Goal: Information Seeking & Learning: Check status

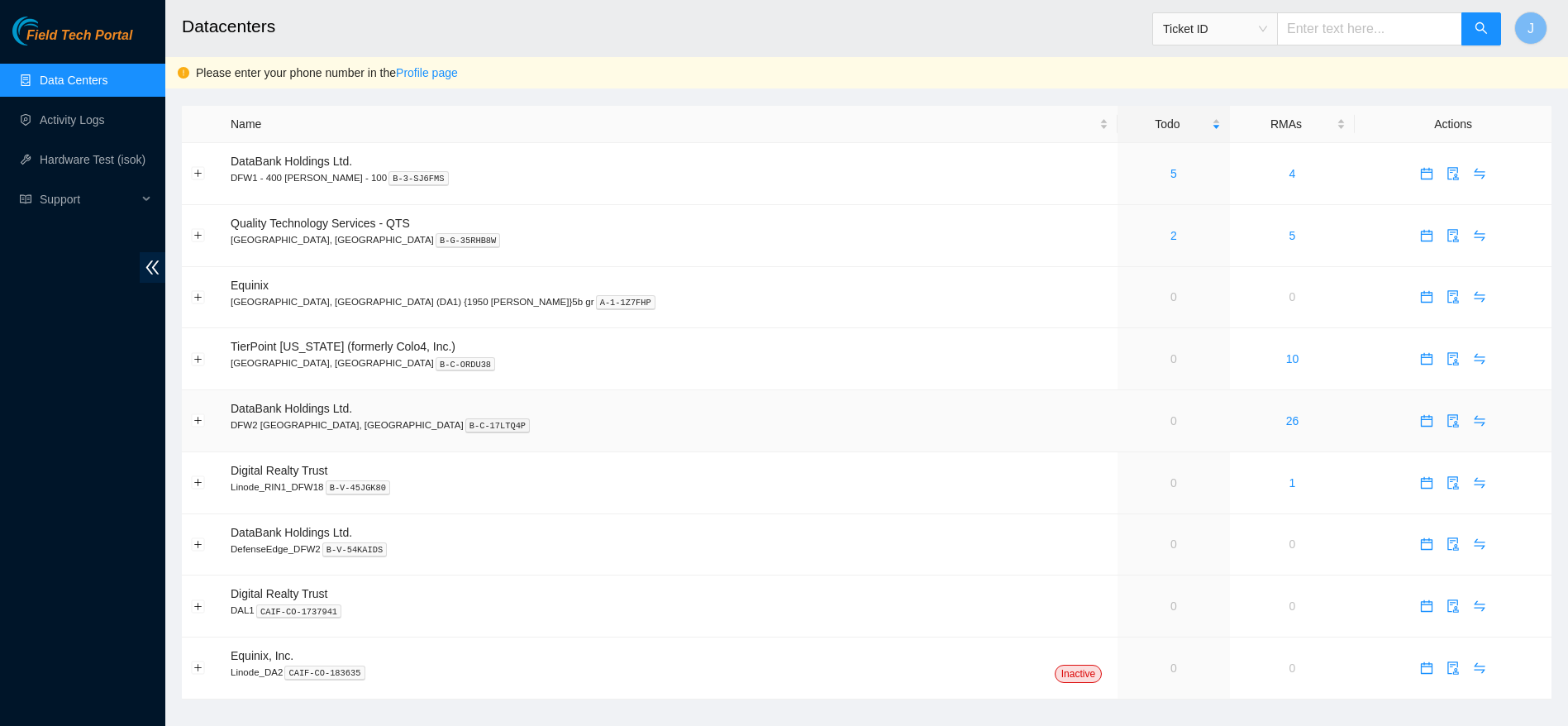
click at [1170, 416] on link "0" at bounding box center [1173, 421] width 7 height 13
click at [200, 420] on button "Expand row" at bounding box center [198, 421] width 13 height 13
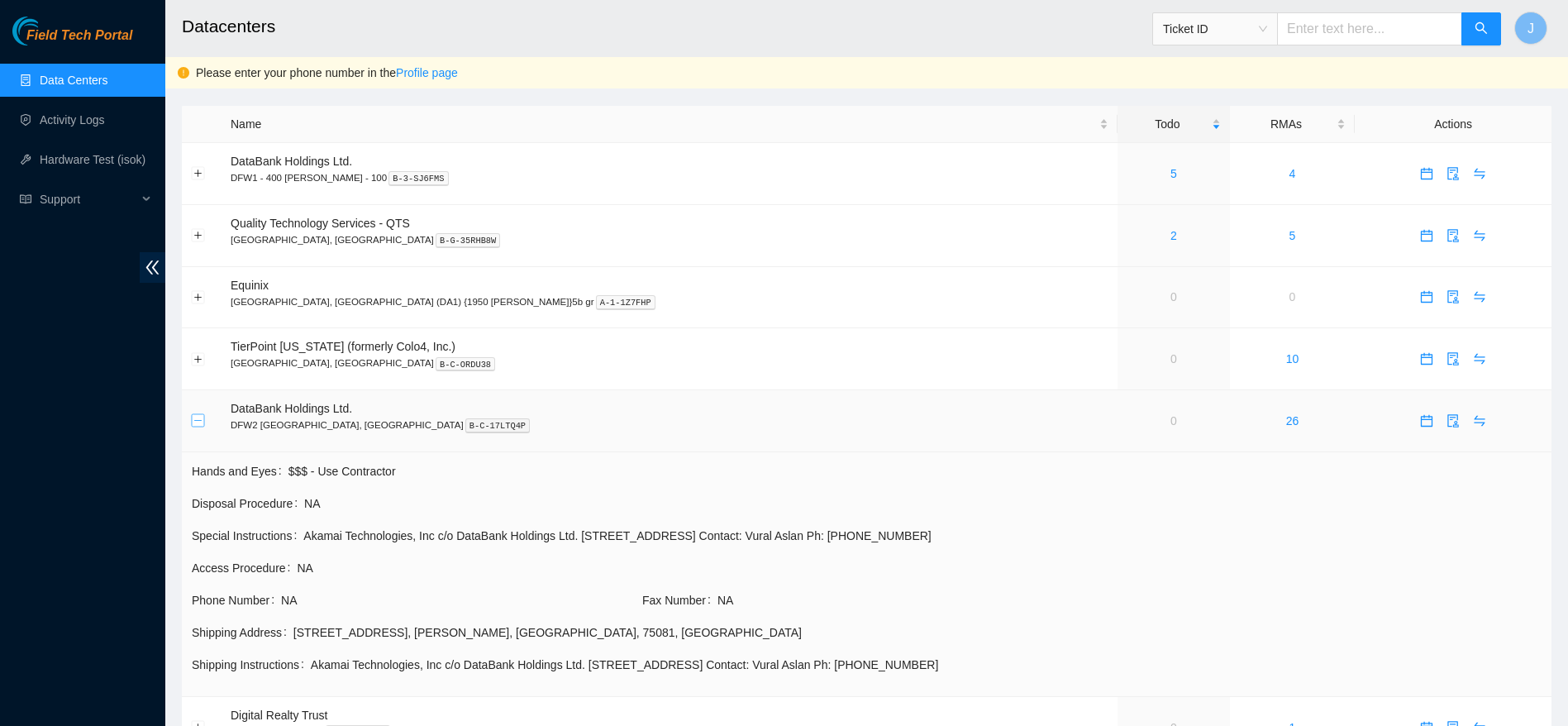
click at [200, 420] on button "Collapse row" at bounding box center [198, 421] width 13 height 13
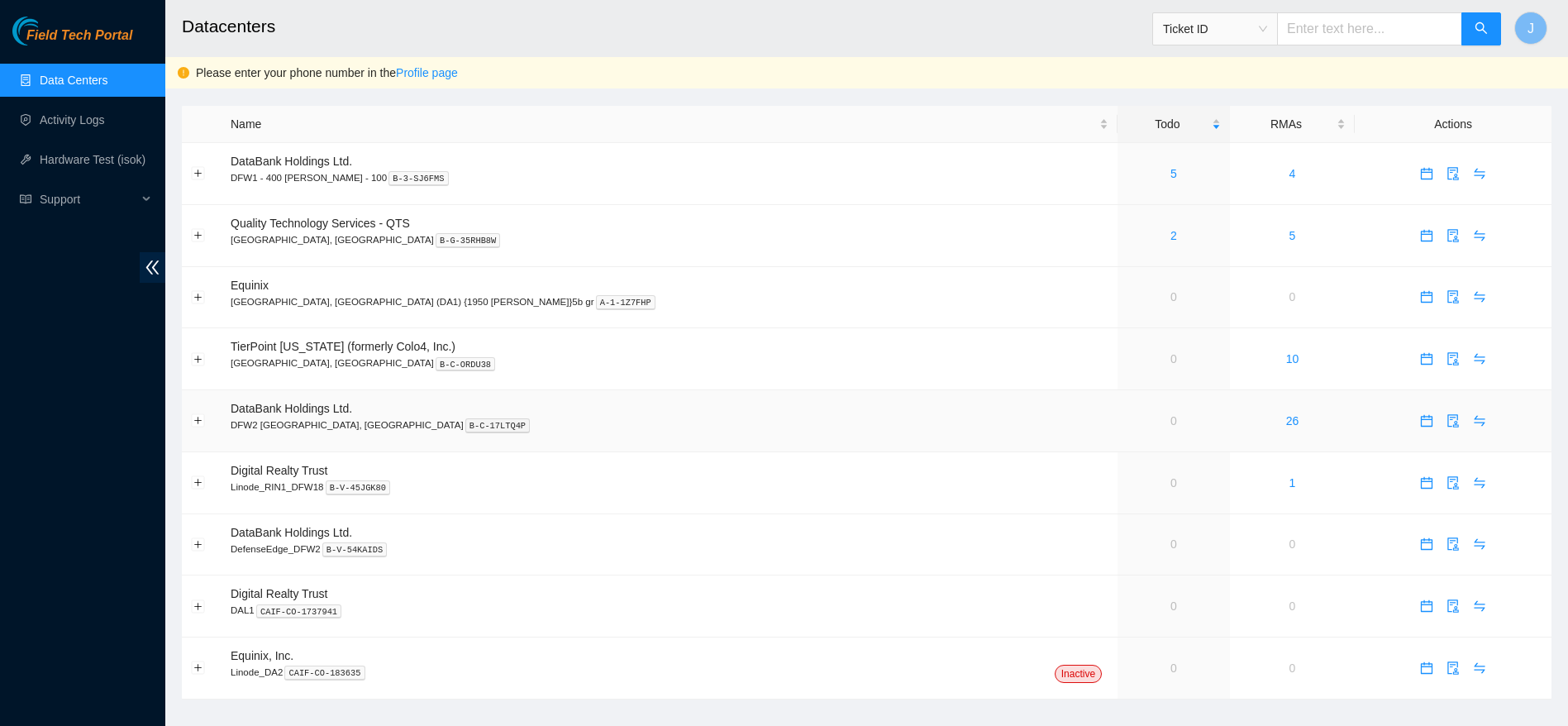
click at [1170, 419] on link "0" at bounding box center [1173, 421] width 7 height 13
click at [199, 420] on button "Expand row" at bounding box center [198, 421] width 13 height 13
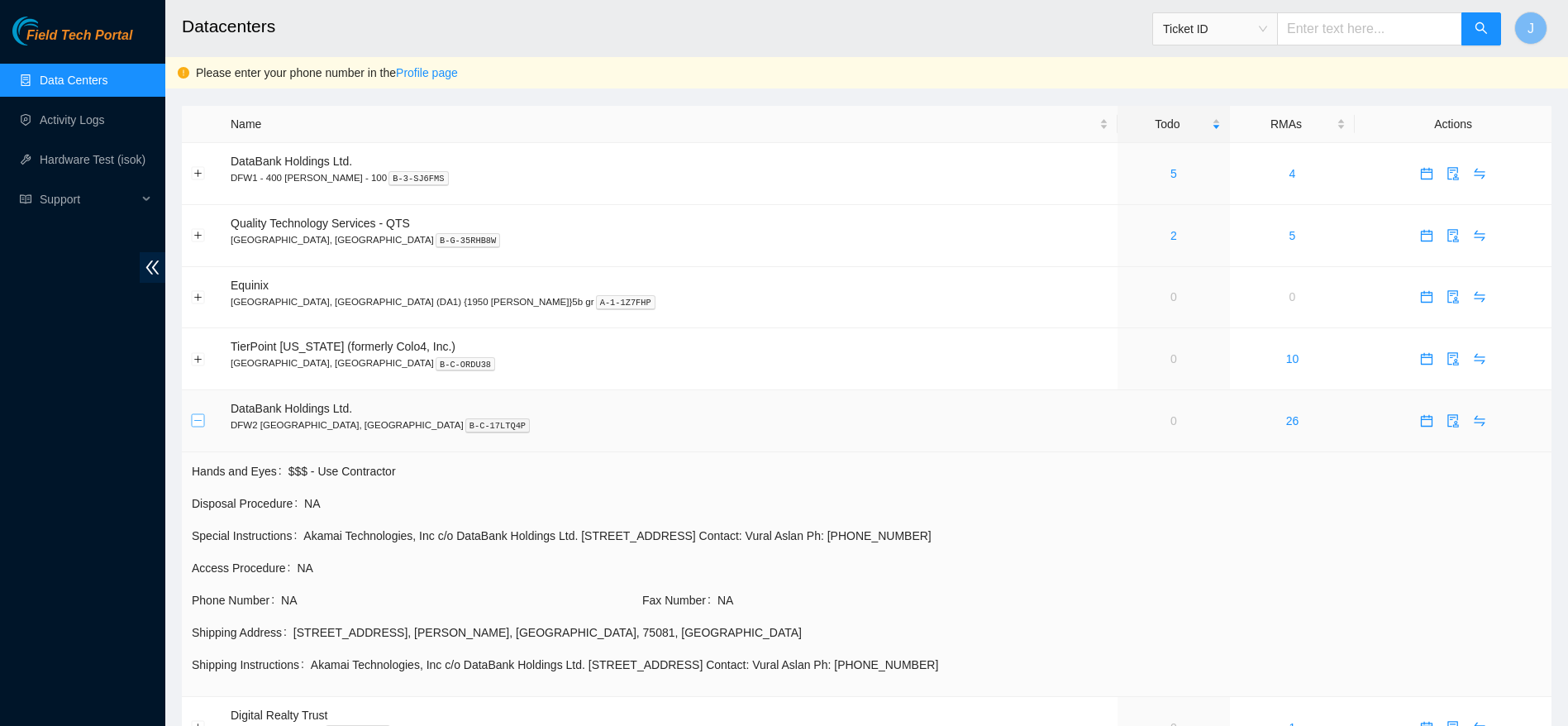
click at [199, 420] on button "Collapse row" at bounding box center [198, 421] width 13 height 13
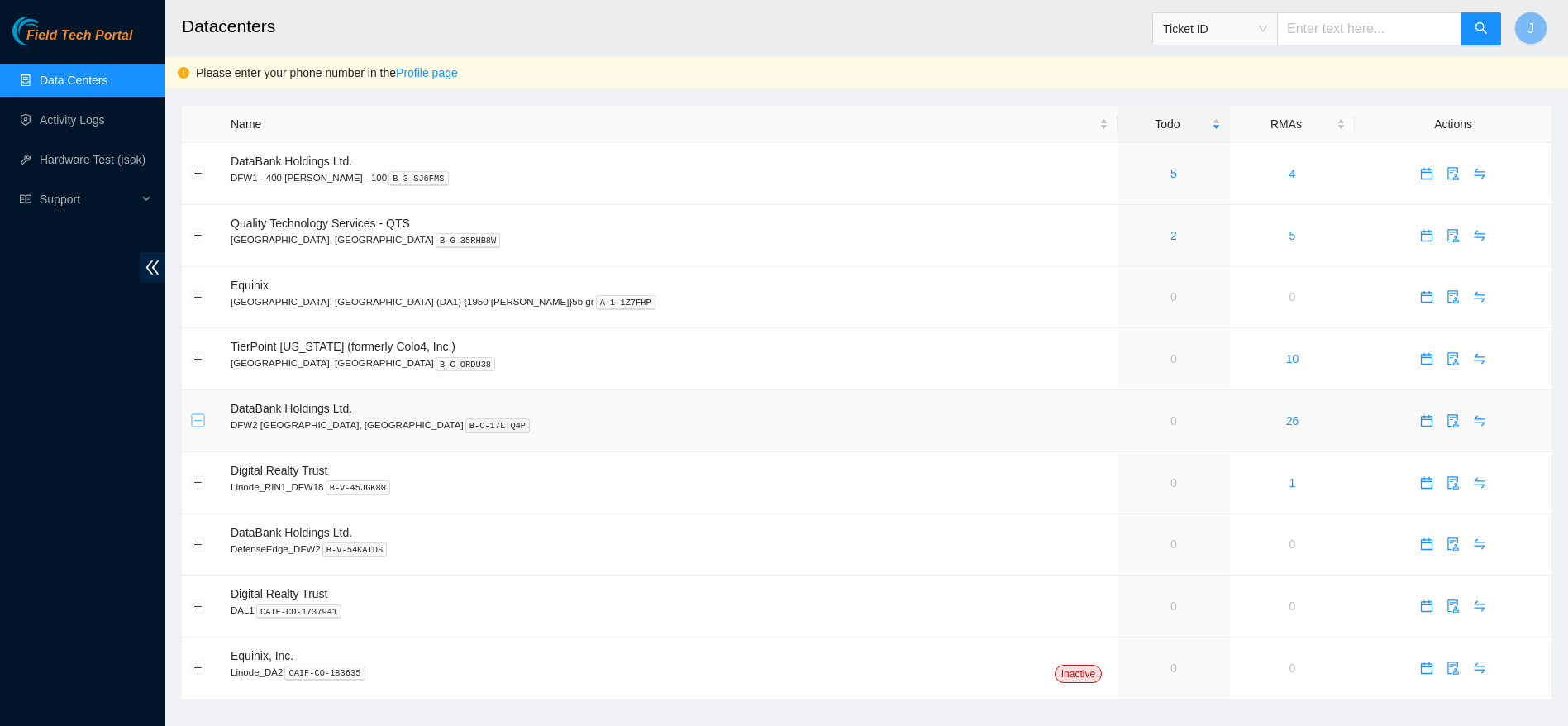
click at [199, 420] on button "Expand row" at bounding box center [198, 421] width 13 height 13
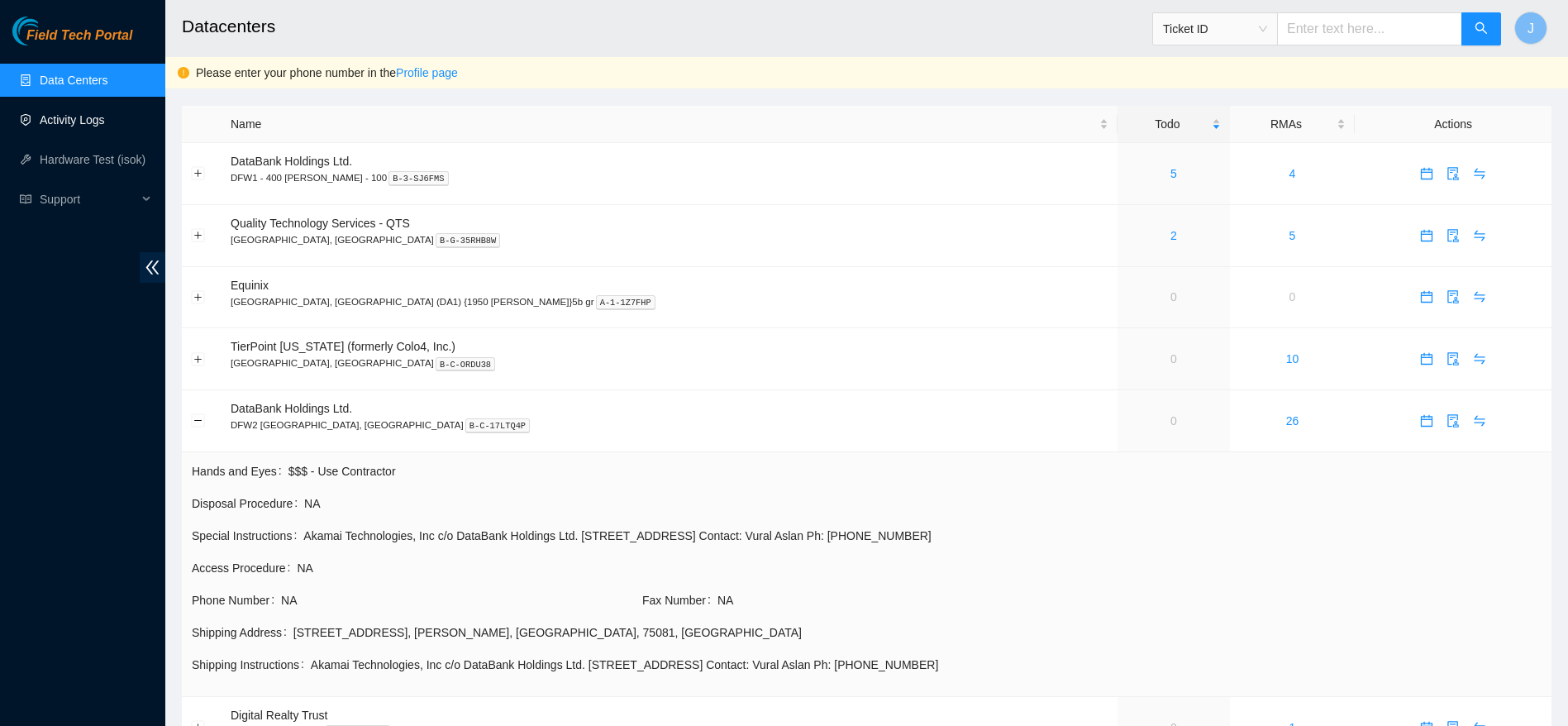
click at [80, 113] on link "Activity Logs" at bounding box center [72, 120] width 65 height 13
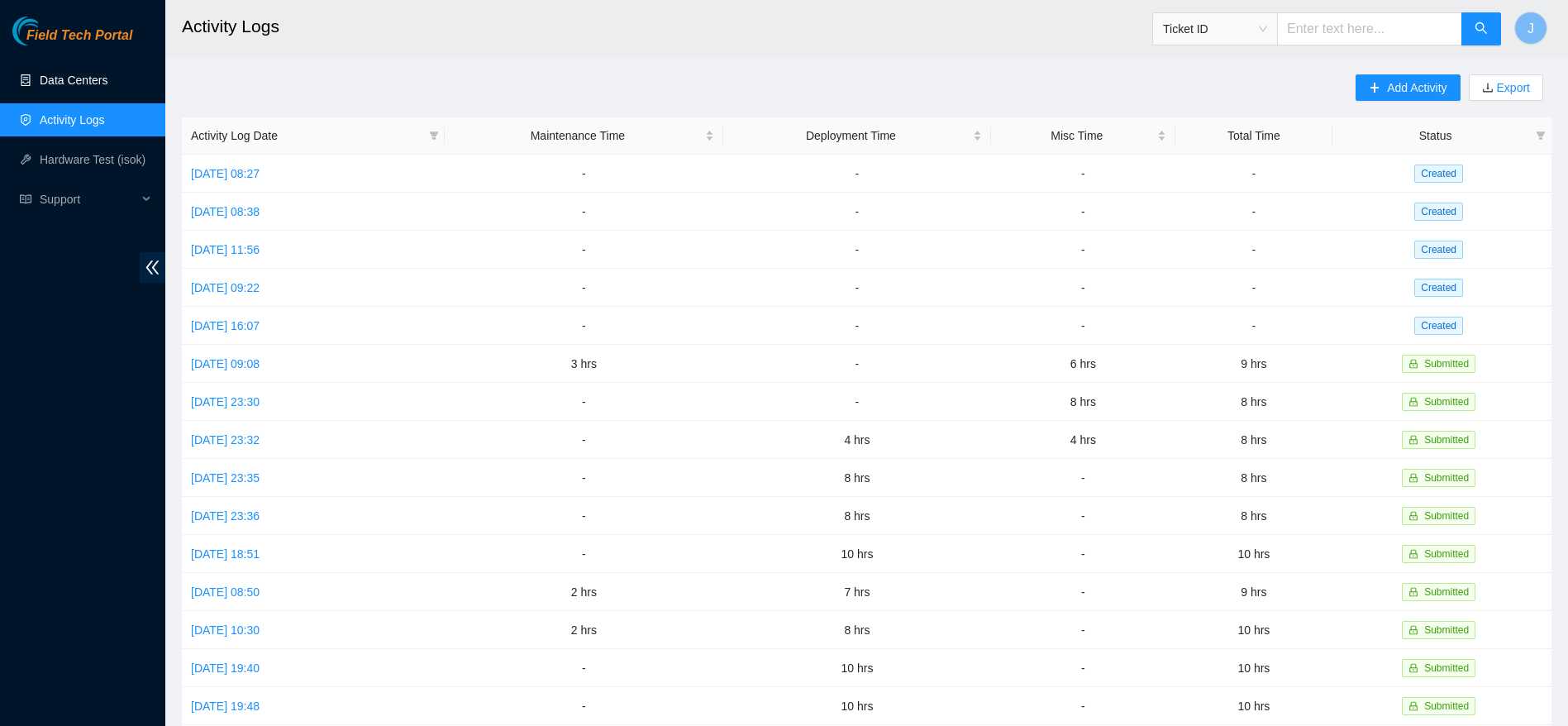
click at [90, 87] on link "Data Centers" at bounding box center [74, 80] width 68 height 13
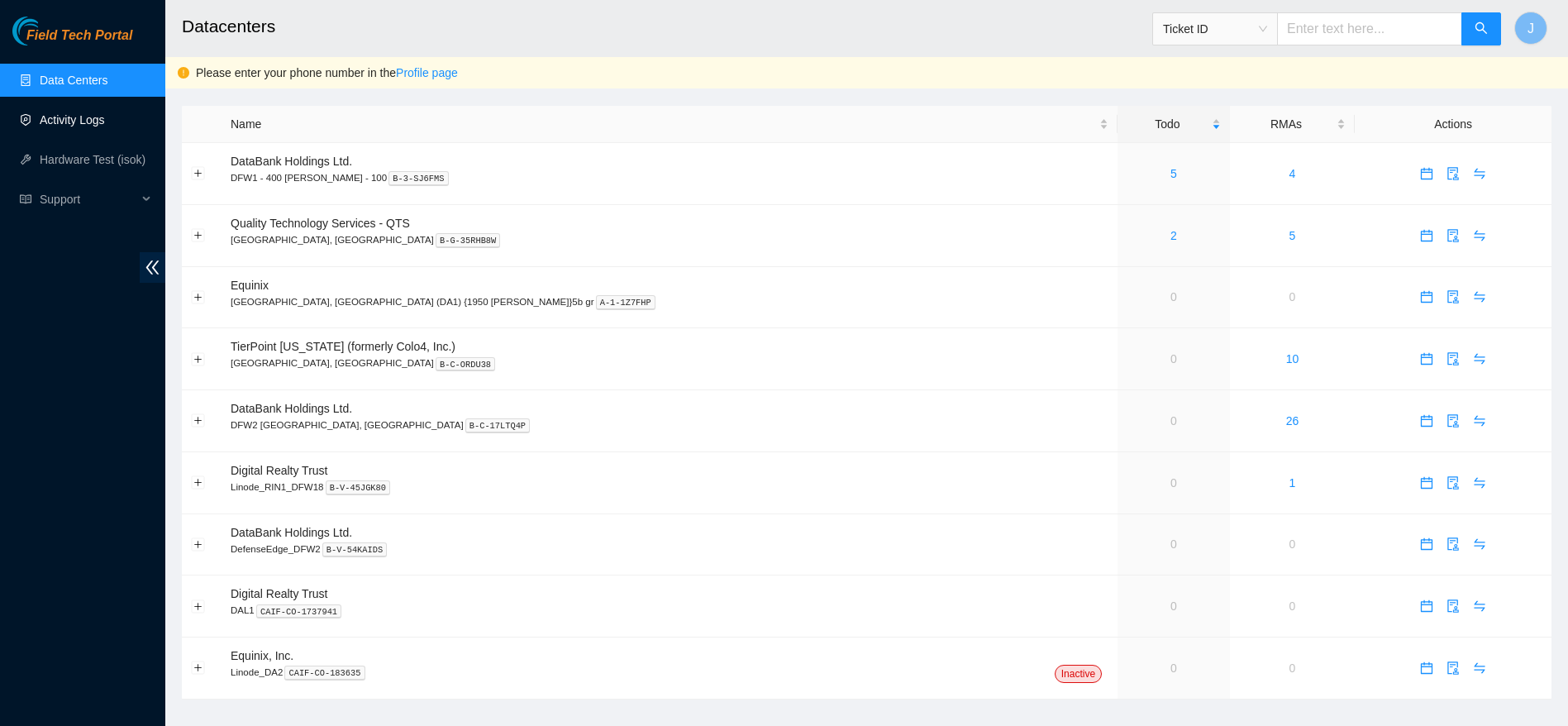
click at [91, 124] on link "Activity Logs" at bounding box center [72, 120] width 65 height 13
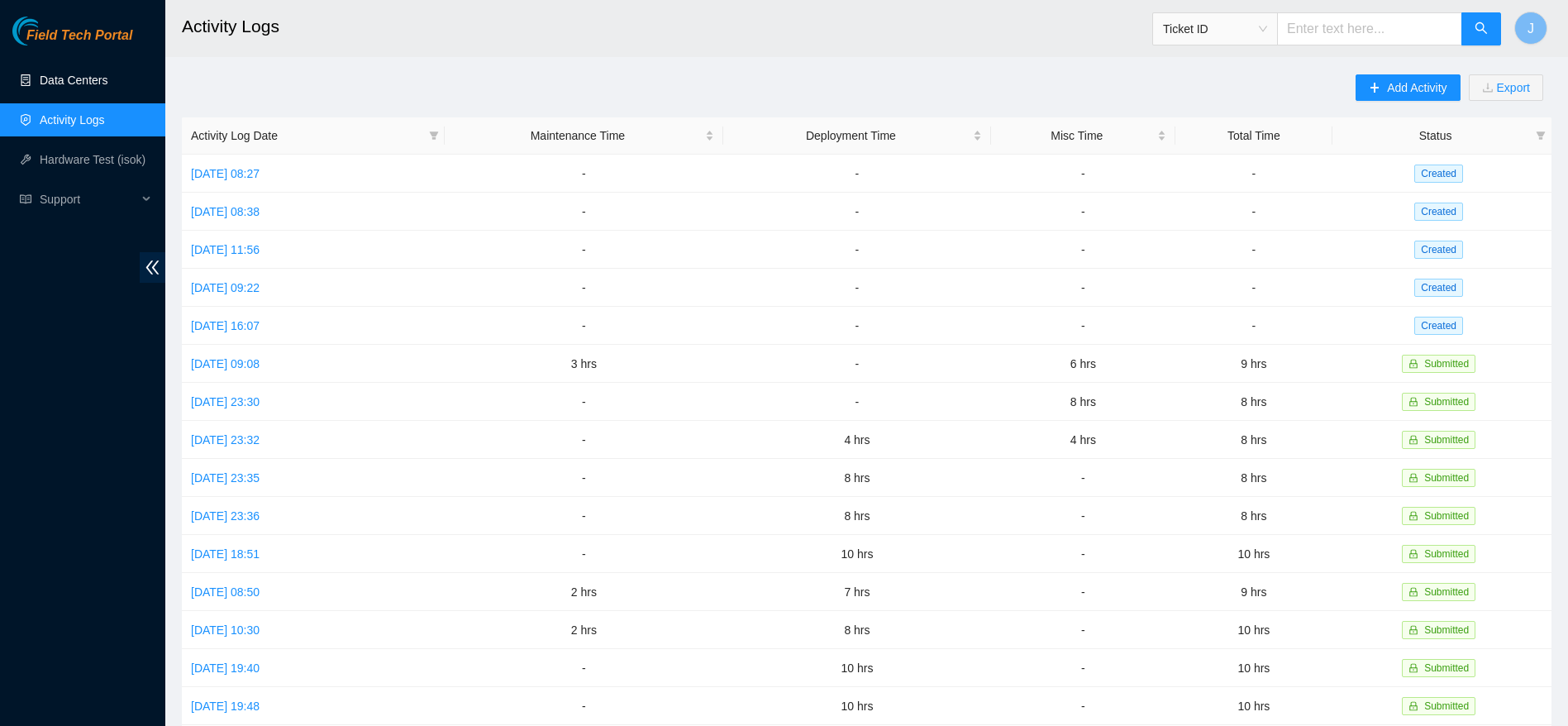
click at [107, 87] on link "Data Centers" at bounding box center [74, 80] width 68 height 13
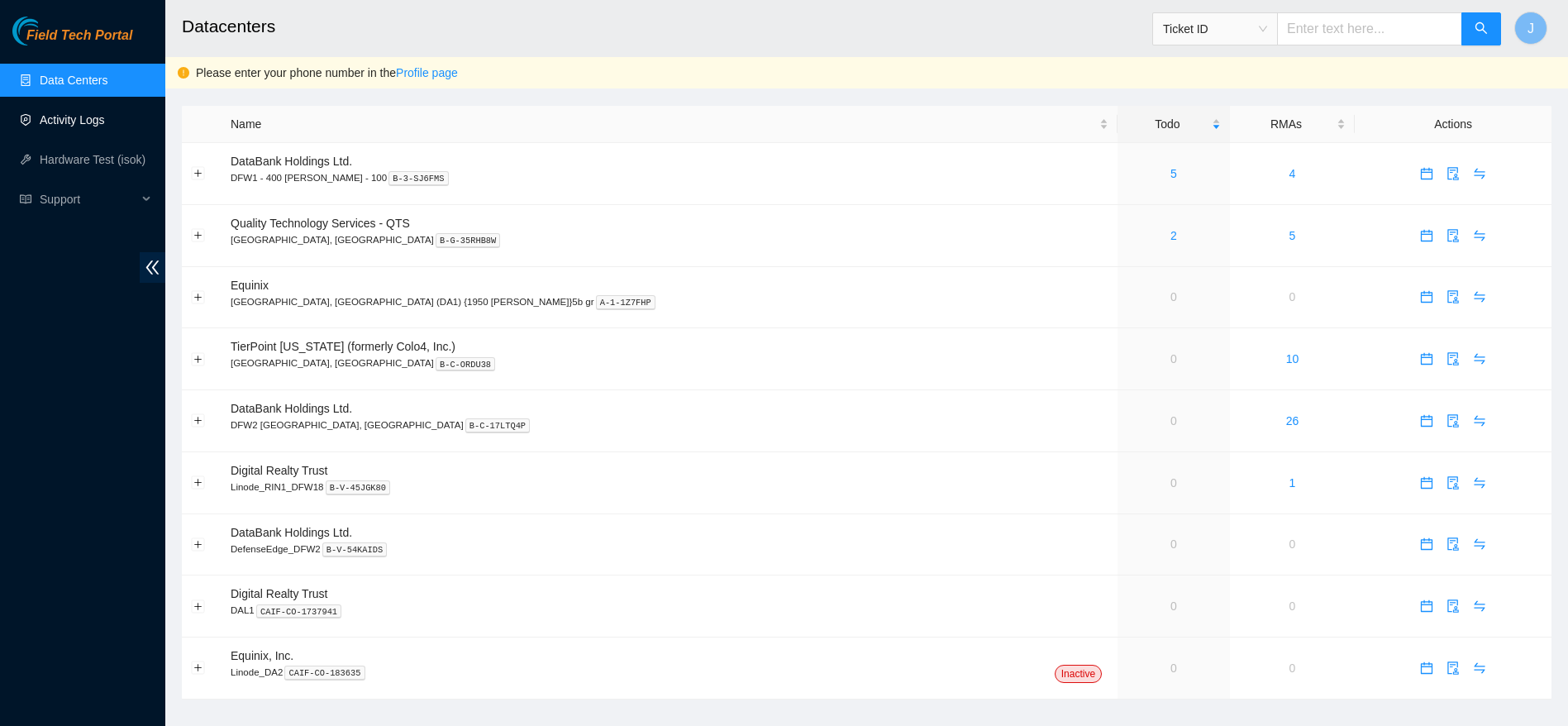
click at [55, 120] on link "Activity Logs" at bounding box center [72, 120] width 65 height 13
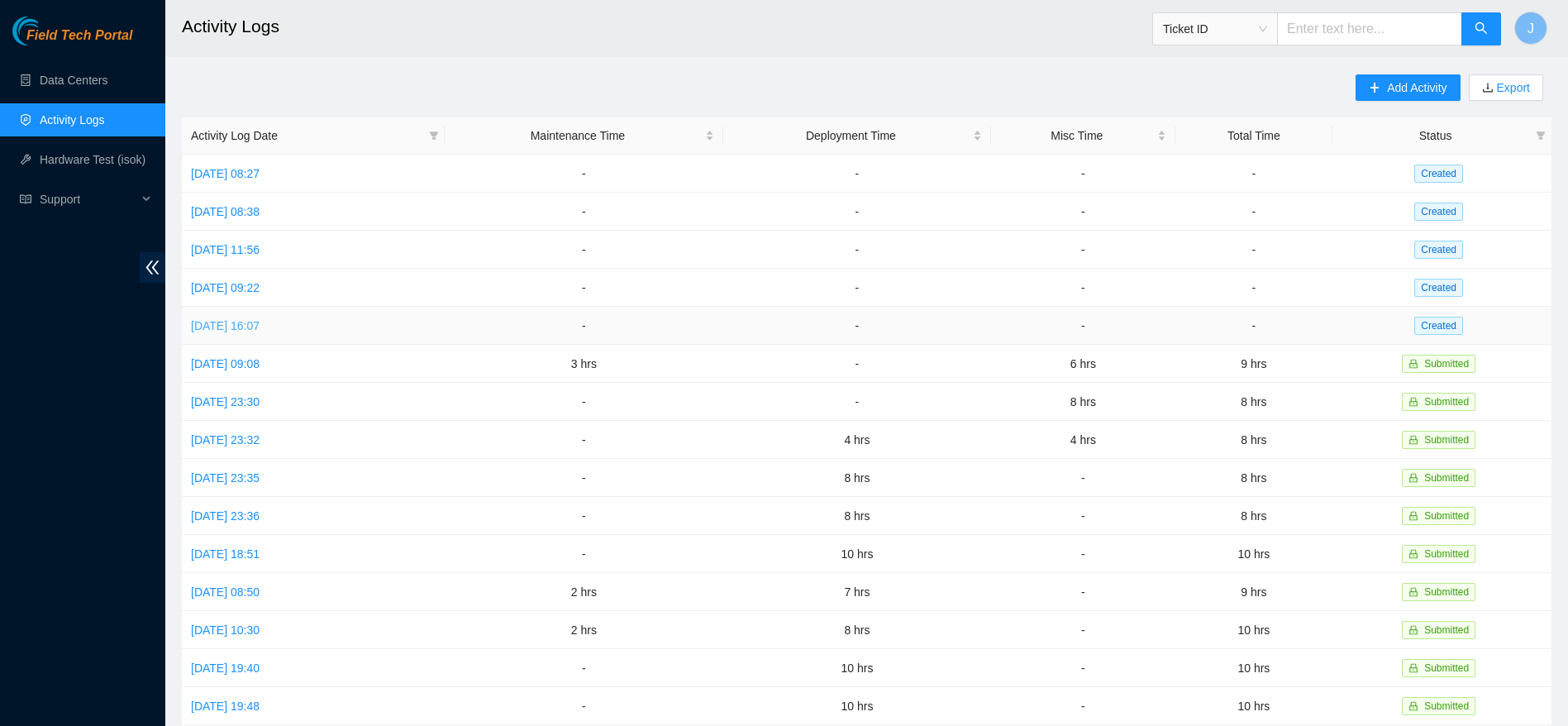
click at [238, 322] on link "[DATE] 16:07" at bounding box center [225, 325] width 69 height 13
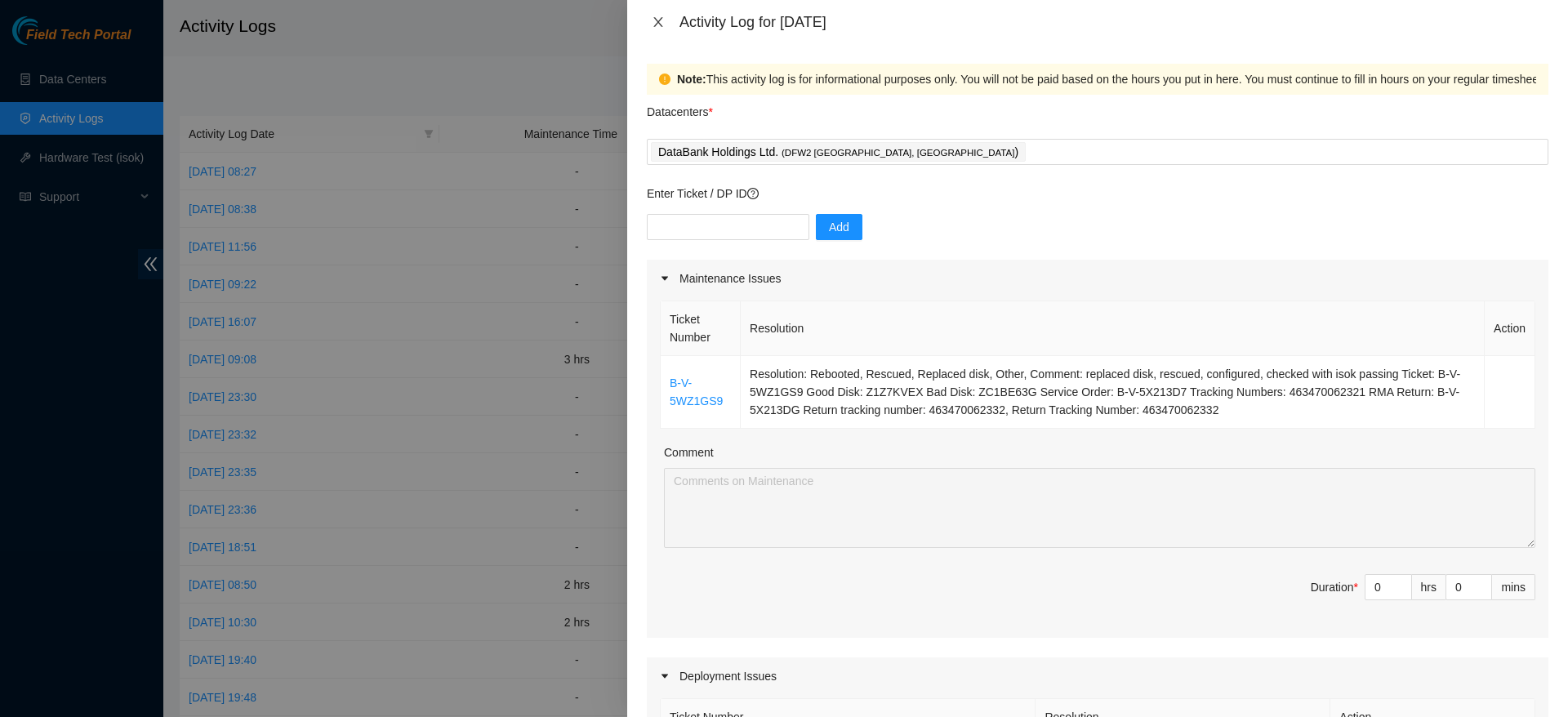
click at [662, 16] on icon "close" at bounding box center [658, 22] width 13 height 13
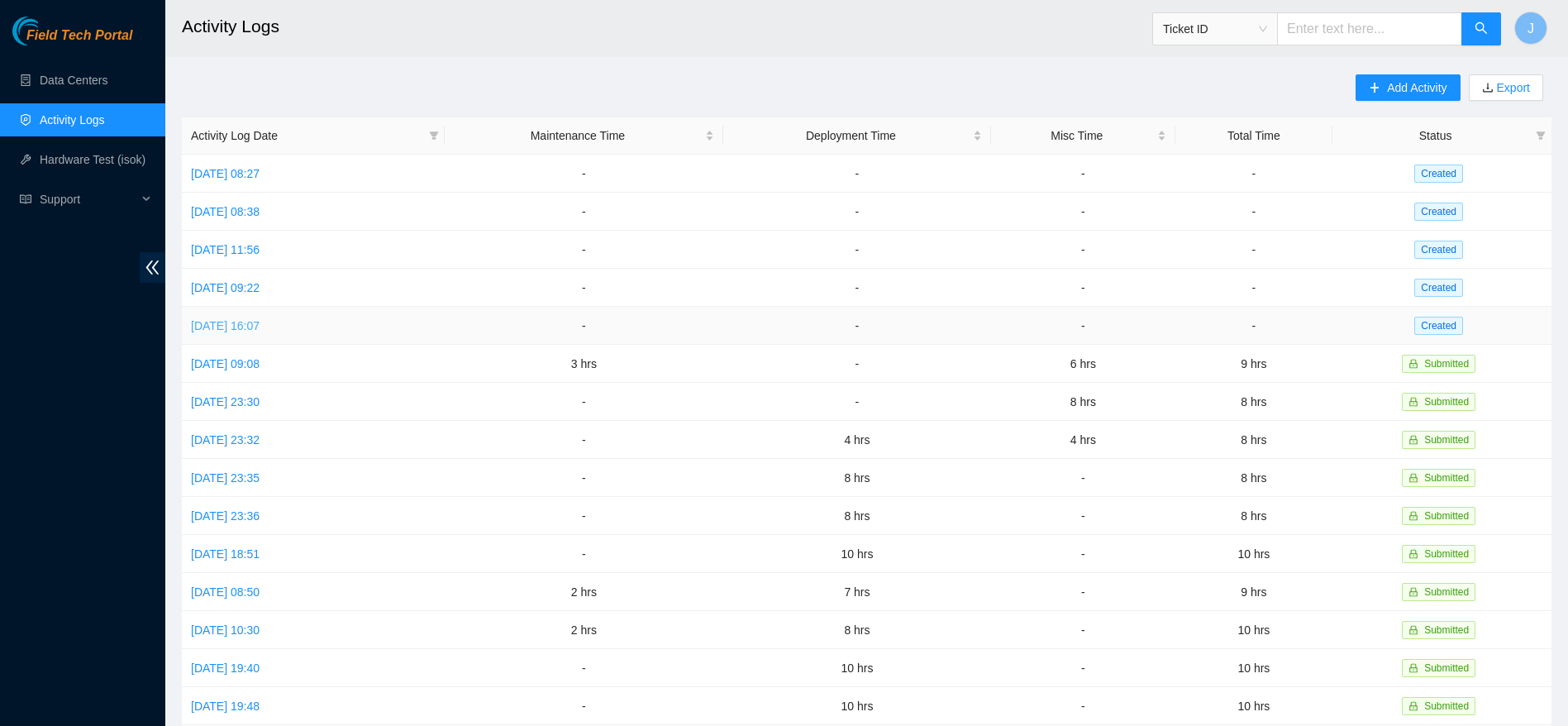
click at [254, 319] on link "[DATE] 16:07" at bounding box center [225, 325] width 69 height 13
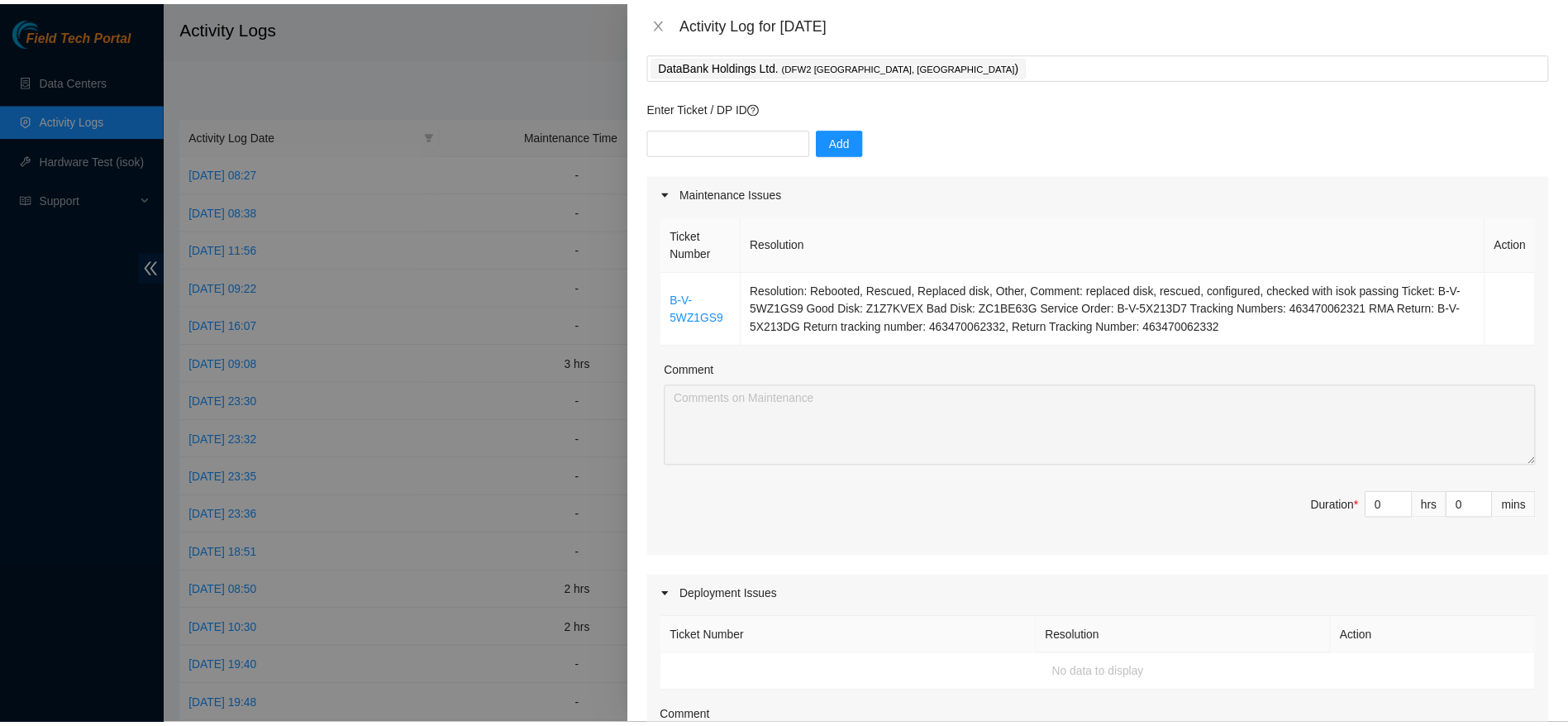
scroll to position [87, 0]
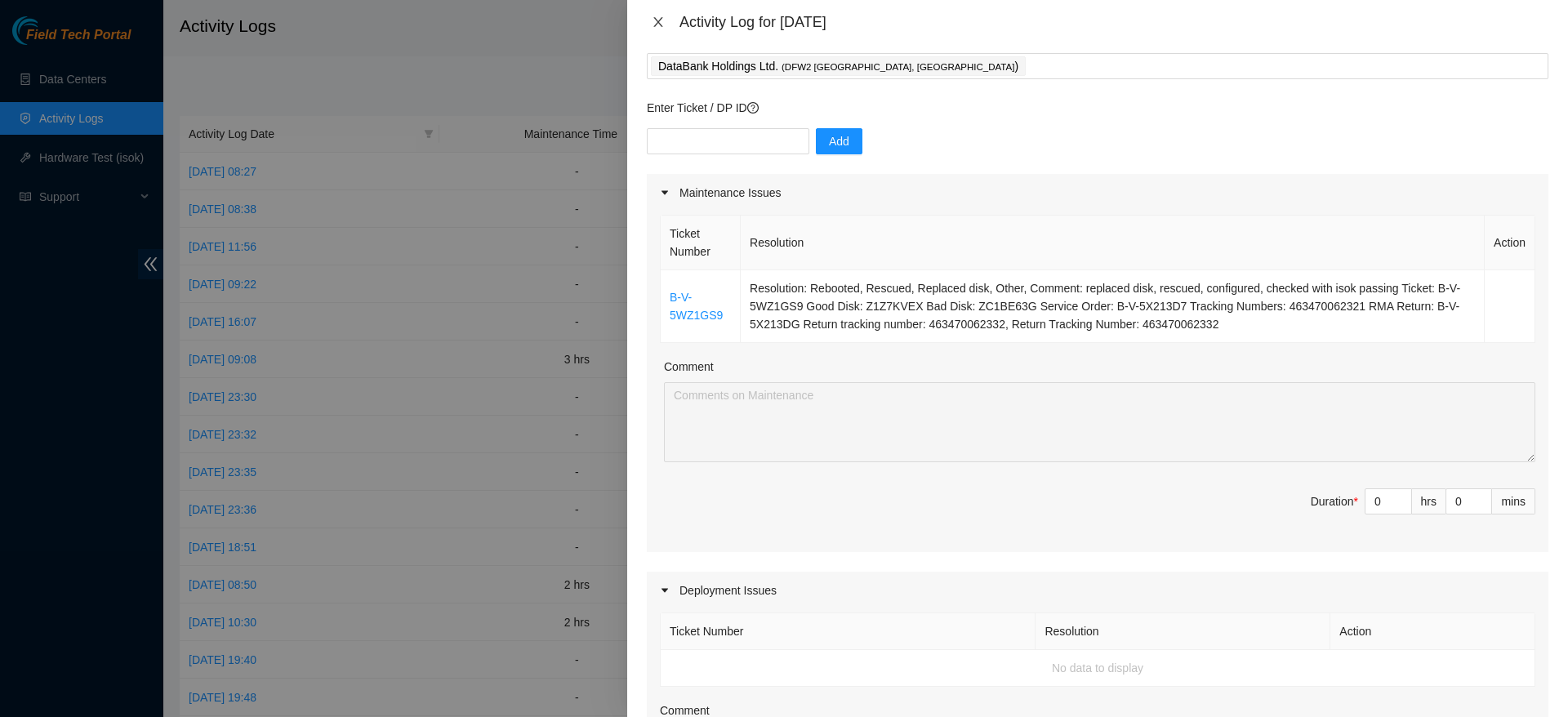
click at [660, 27] on icon "close" at bounding box center [658, 22] width 13 height 13
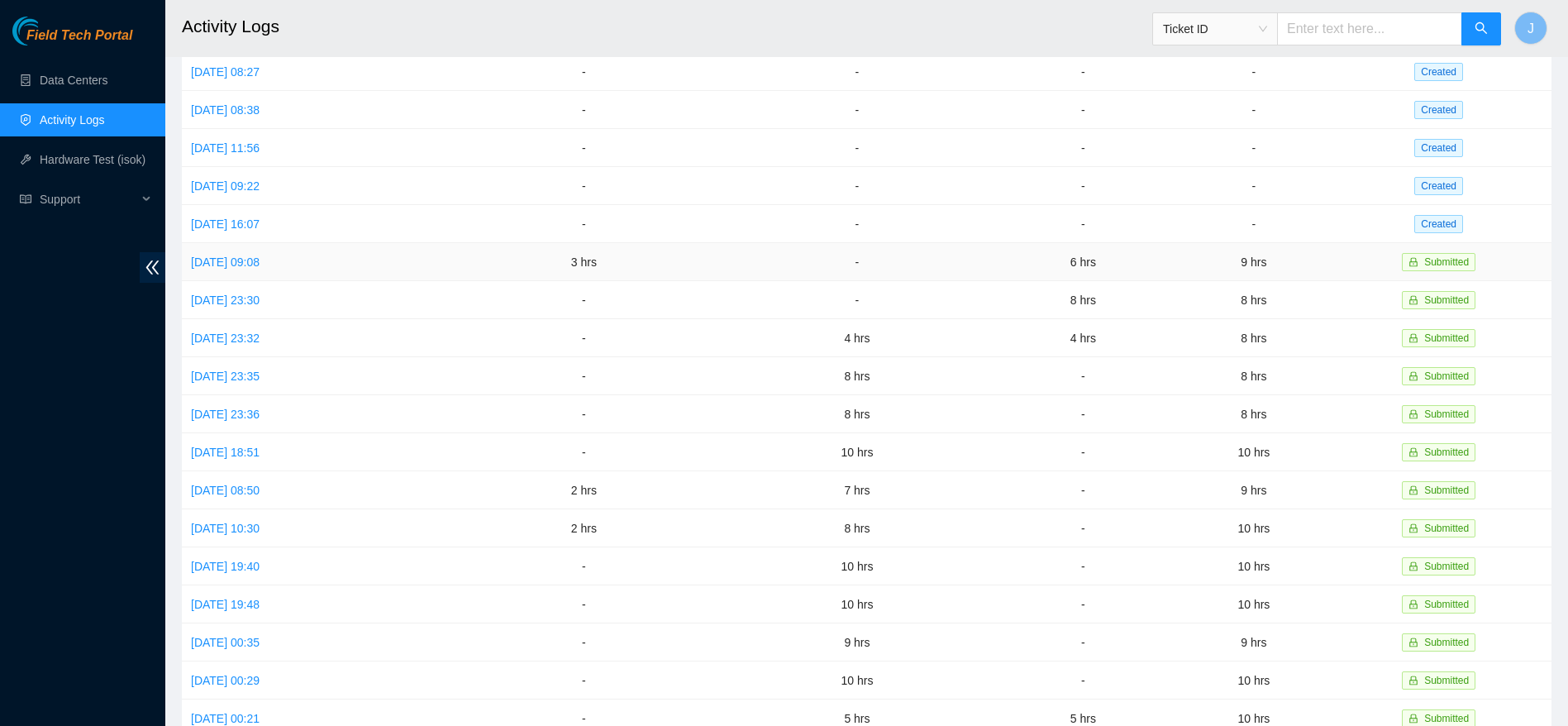
scroll to position [0, 0]
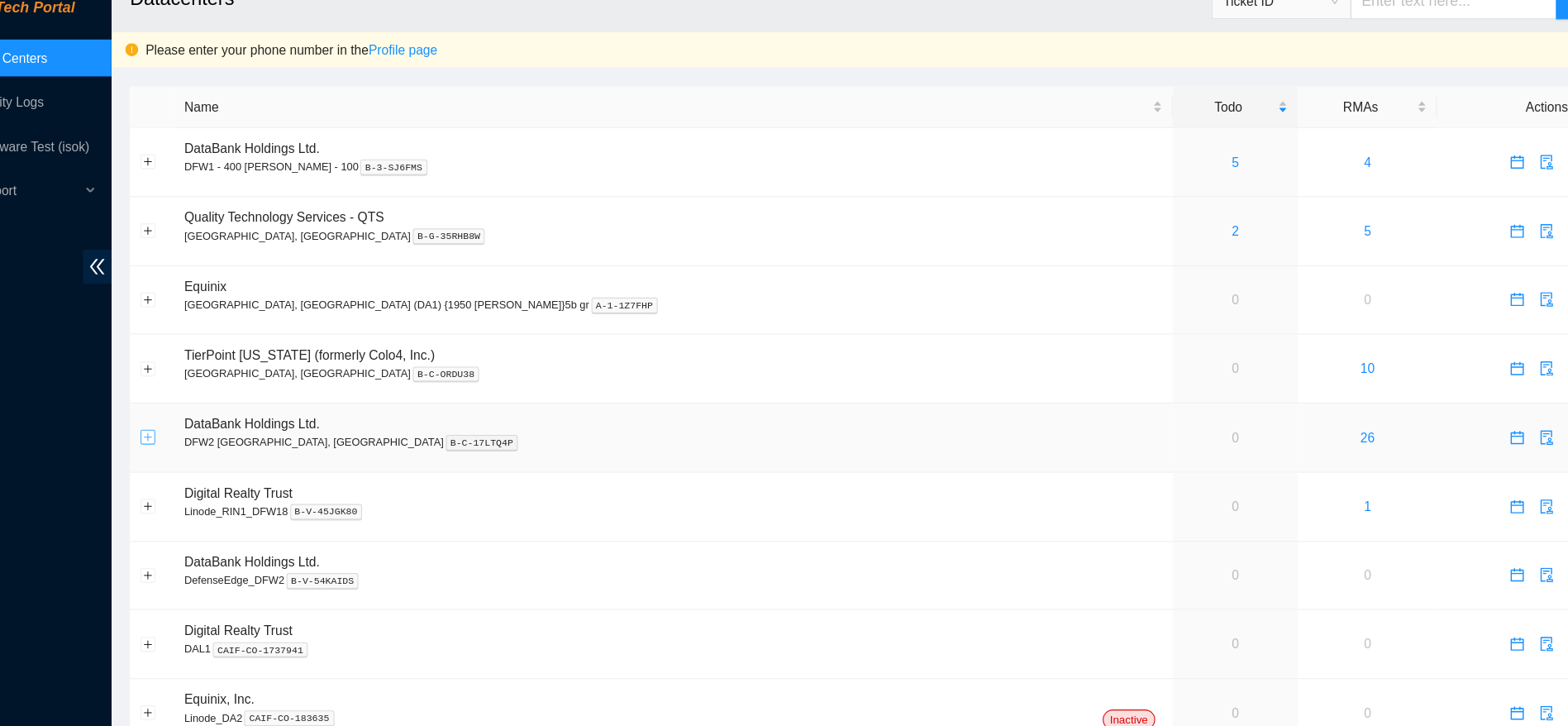
click at [197, 420] on button "Expand row" at bounding box center [198, 421] width 13 height 13
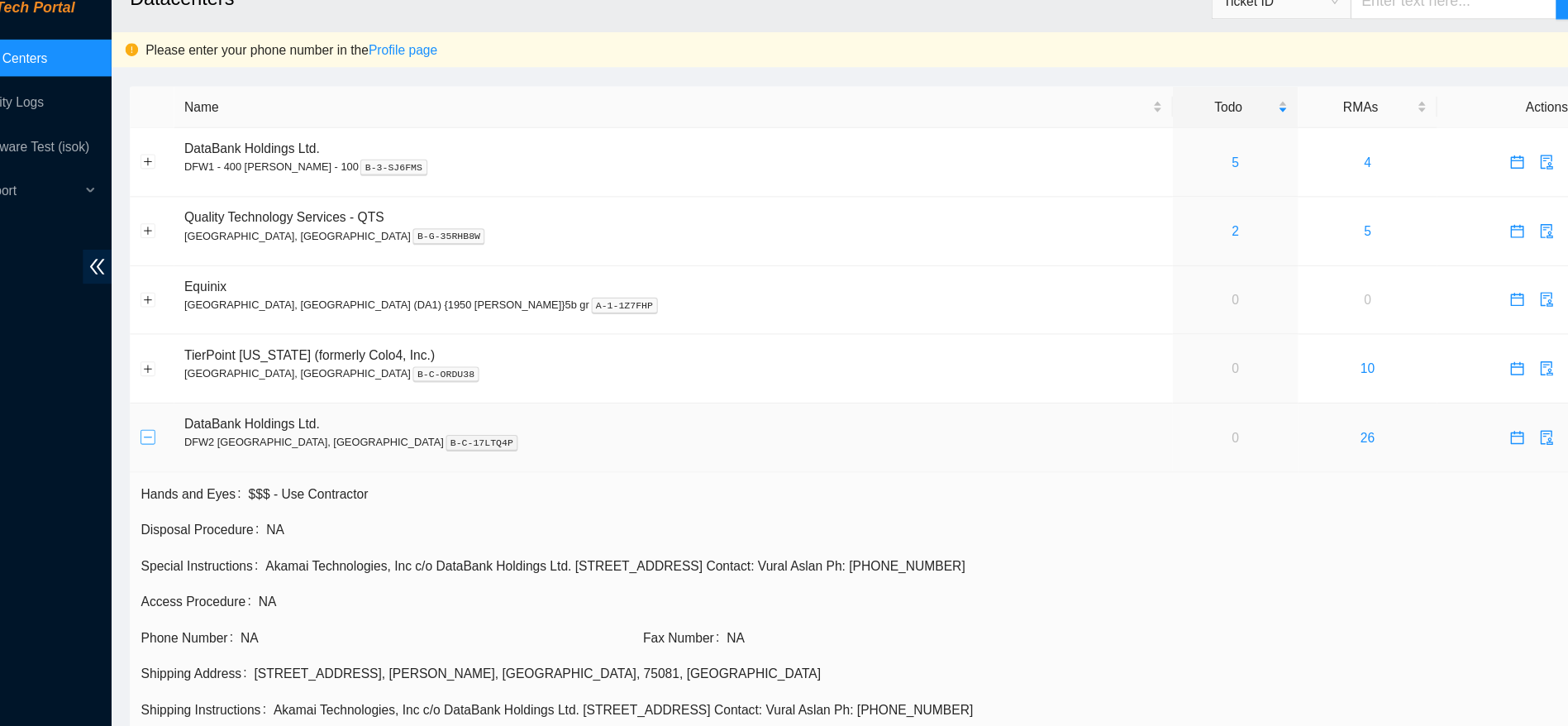
click at [197, 420] on button "Collapse row" at bounding box center [198, 421] width 13 height 13
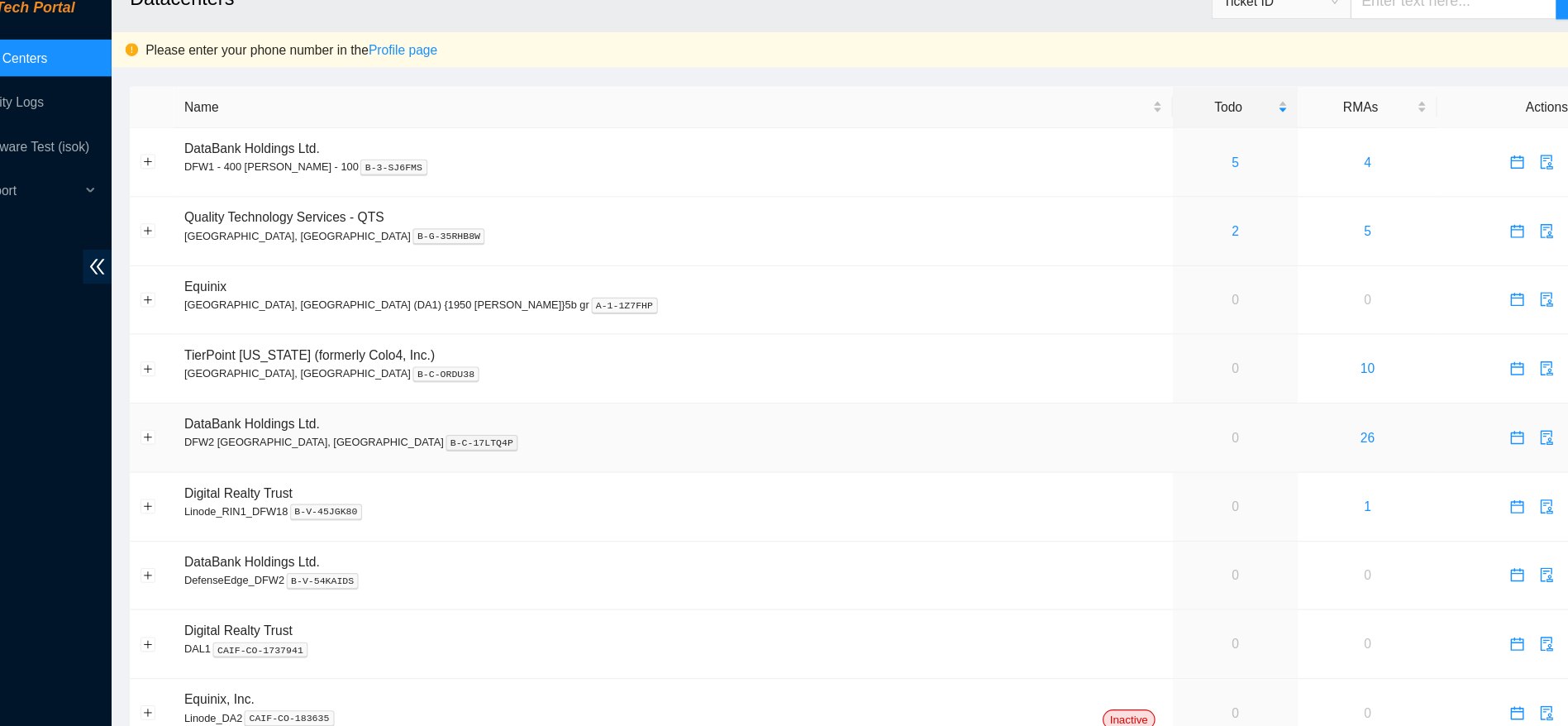
click at [376, 412] on td "DataBank Holdings Ltd. DFW2 Richardson, TX B-C-17LTQ4P" at bounding box center [669, 421] width 896 height 62
click at [199, 420] on button "Expand row" at bounding box center [198, 421] width 13 height 13
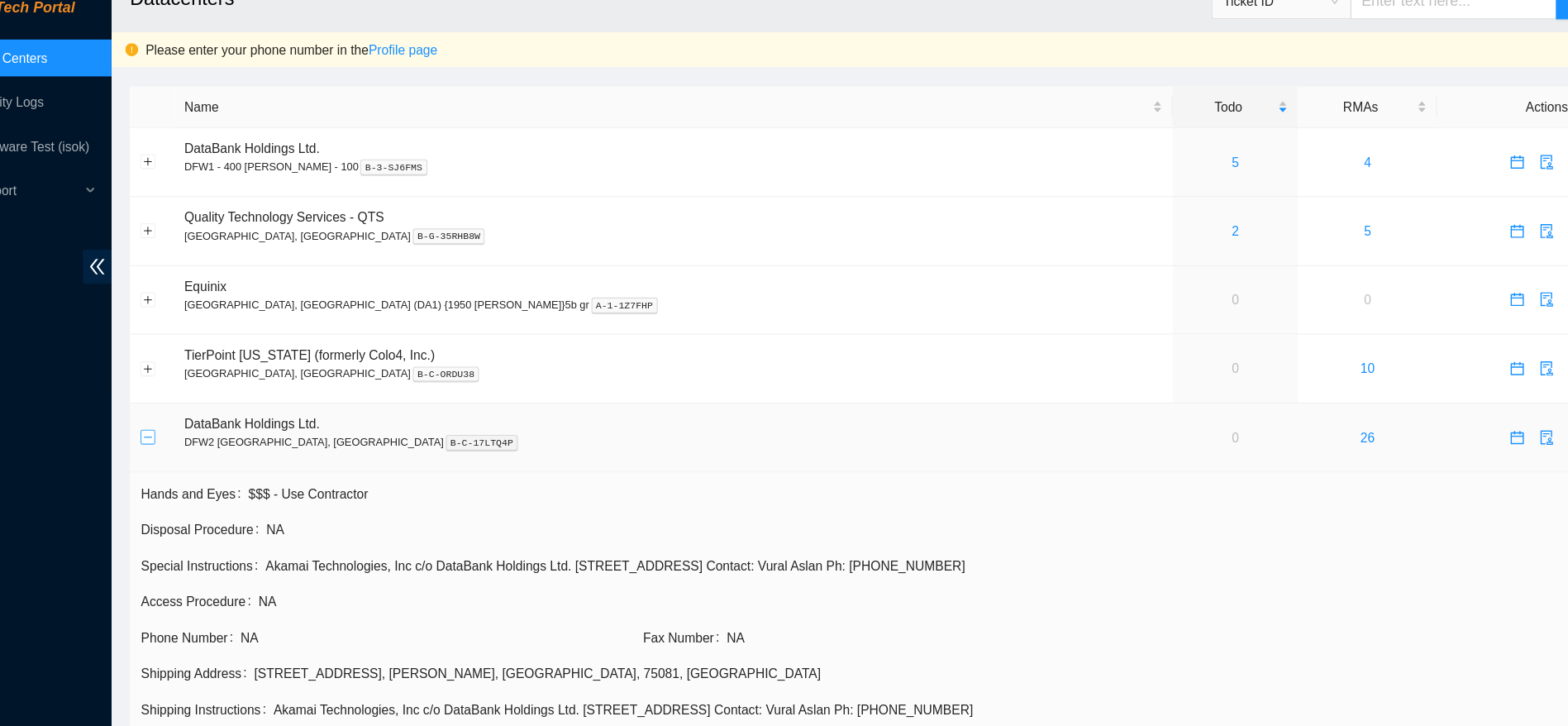
click at [199, 420] on button "Collapse row" at bounding box center [198, 421] width 13 height 13
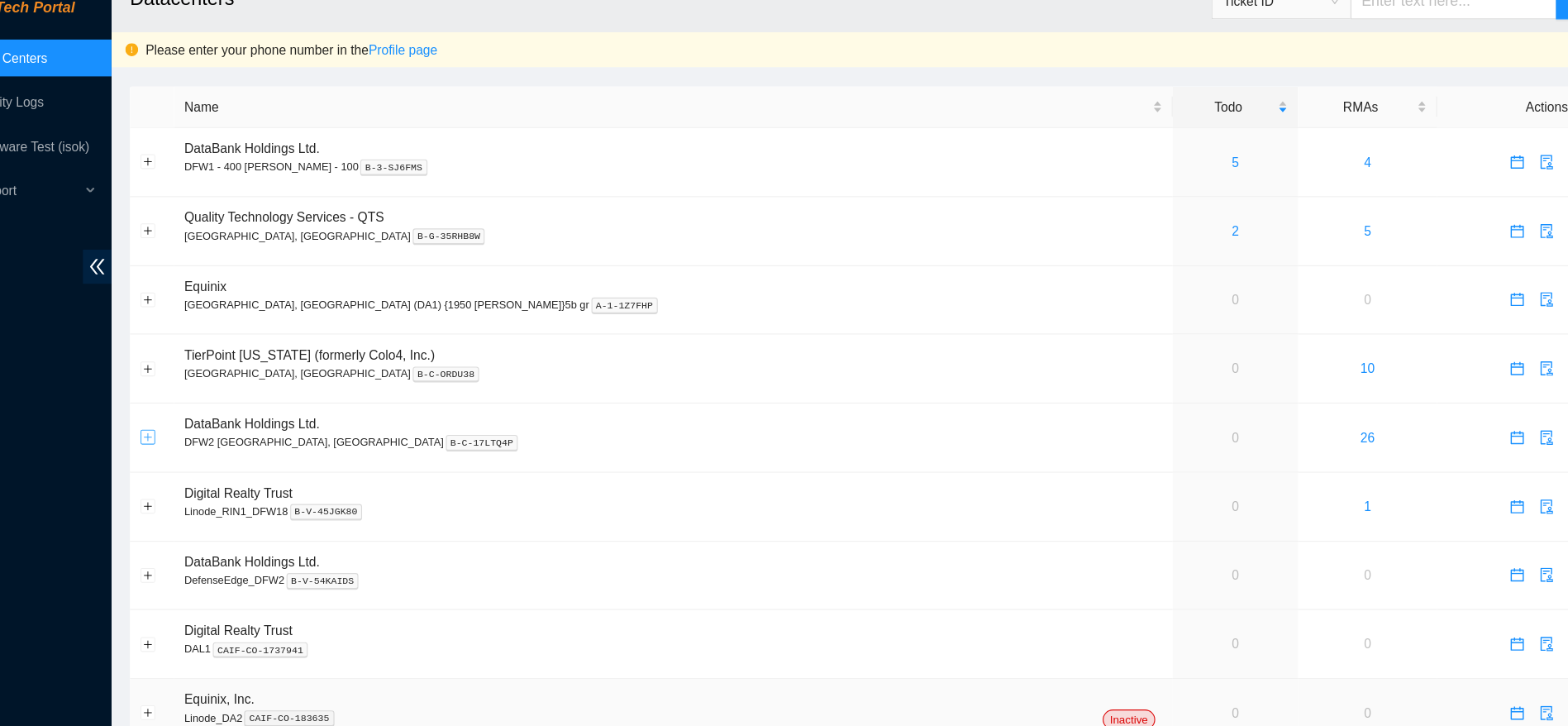
scroll to position [25, 0]
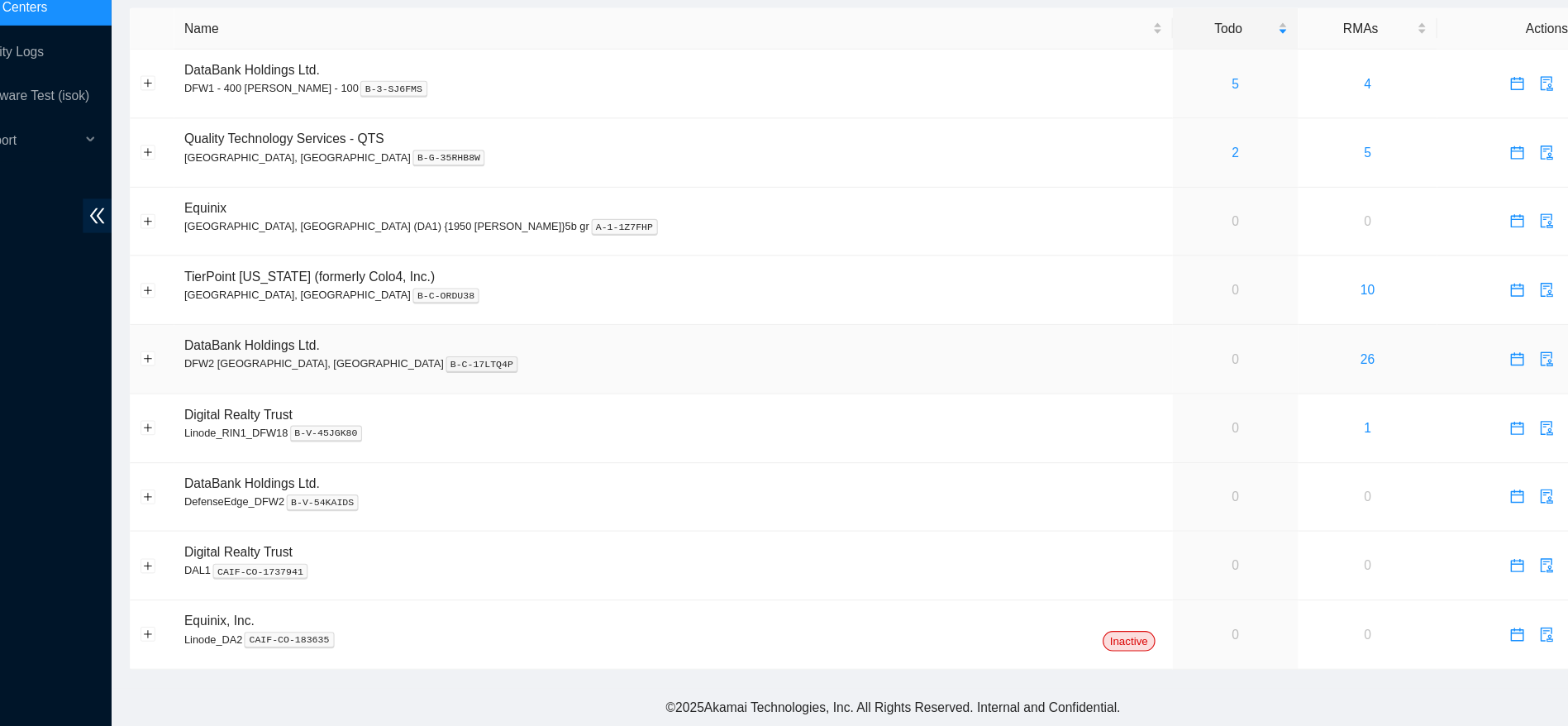
click at [758, 400] on p "DFW2 Richardson, TX B-C-17LTQ4P" at bounding box center [669, 401] width 877 height 15
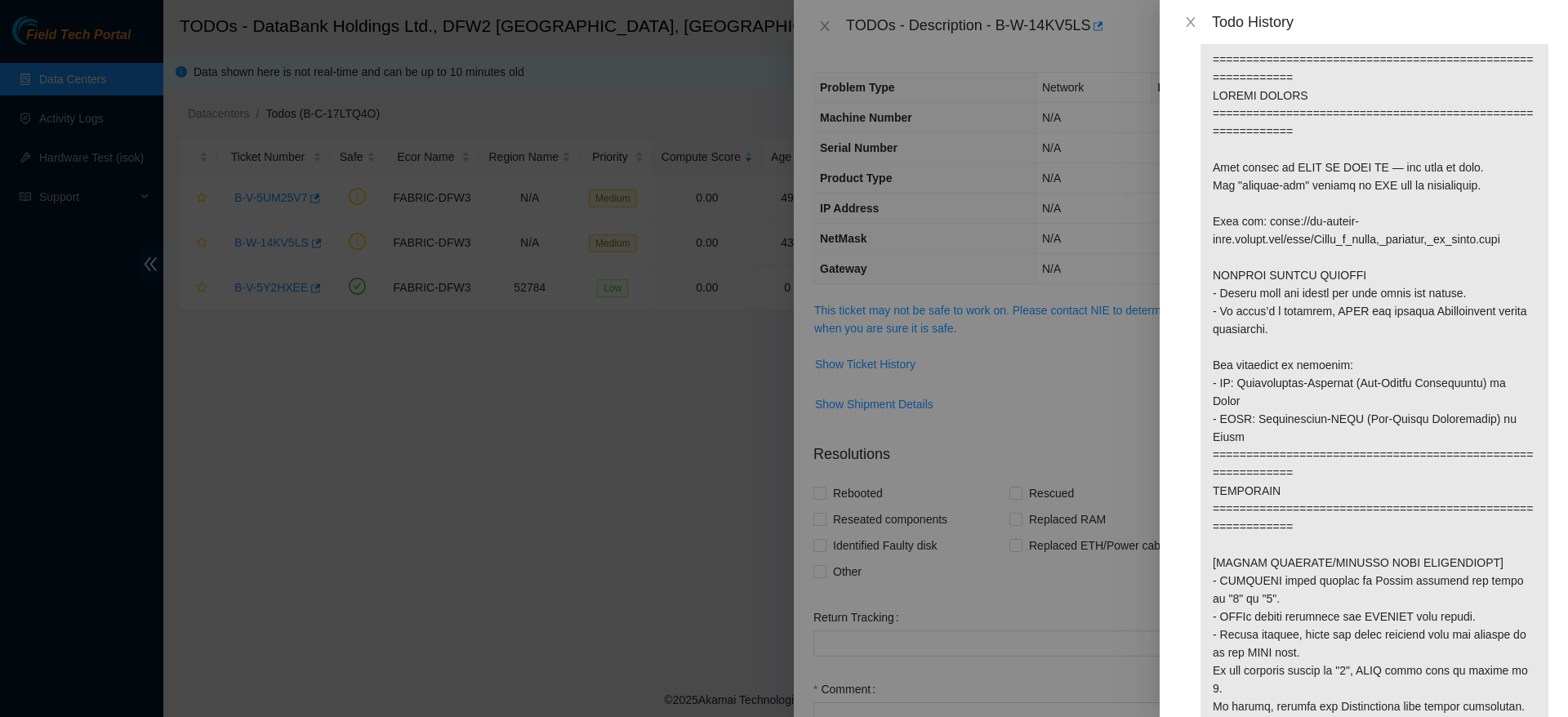
scroll to position [48, 0]
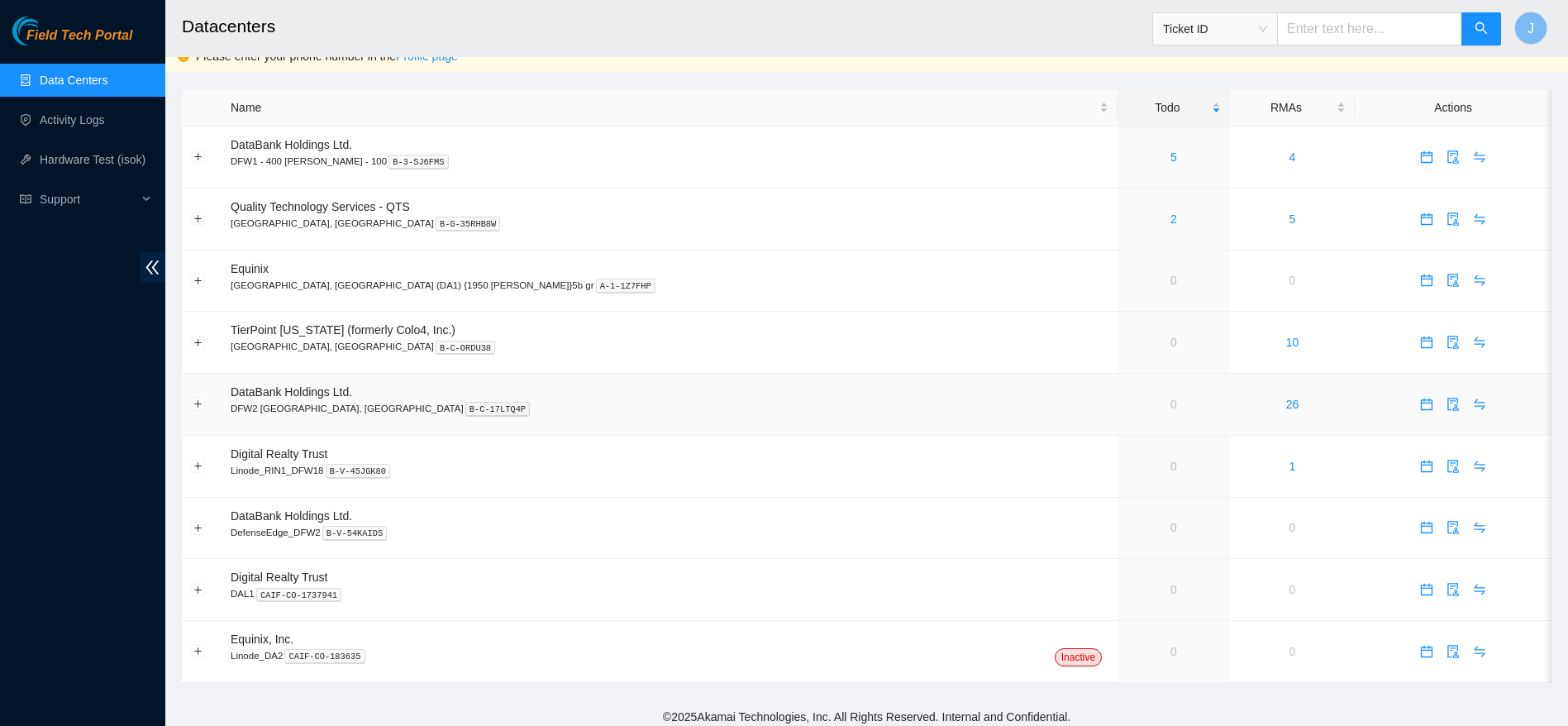
scroll to position [25, 0]
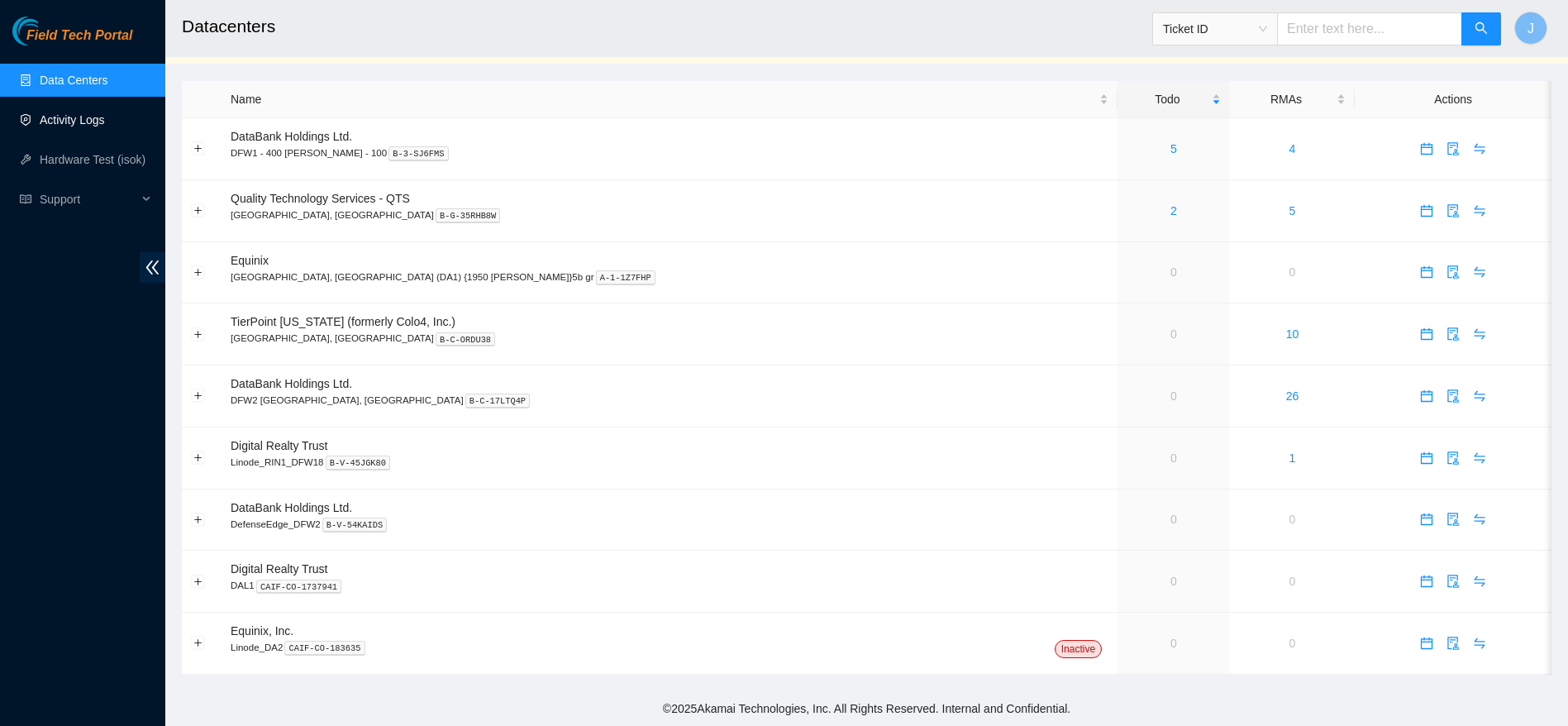
click at [75, 113] on link "Activity Logs" at bounding box center [72, 120] width 65 height 13
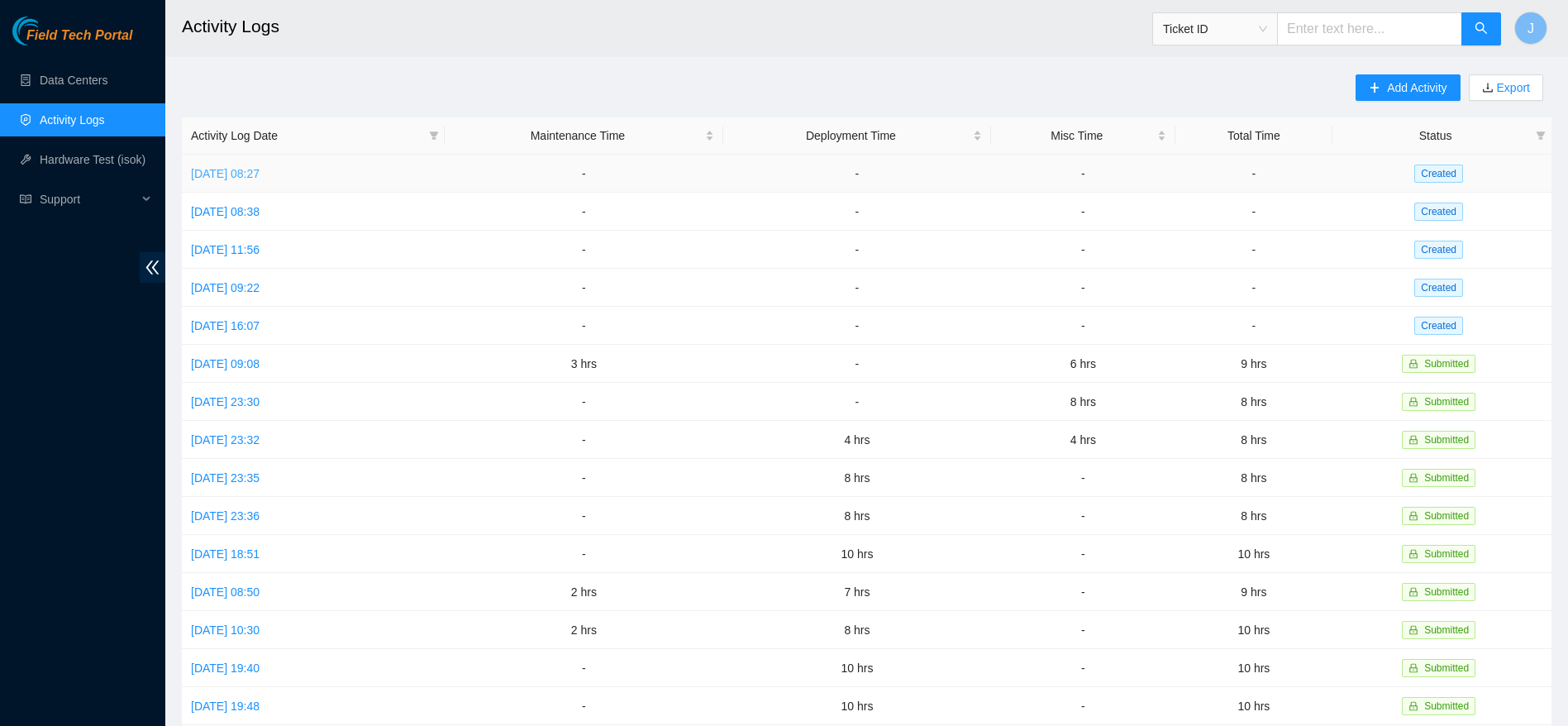
click at [237, 167] on link "[DATE] 08:27" at bounding box center [225, 173] width 69 height 13
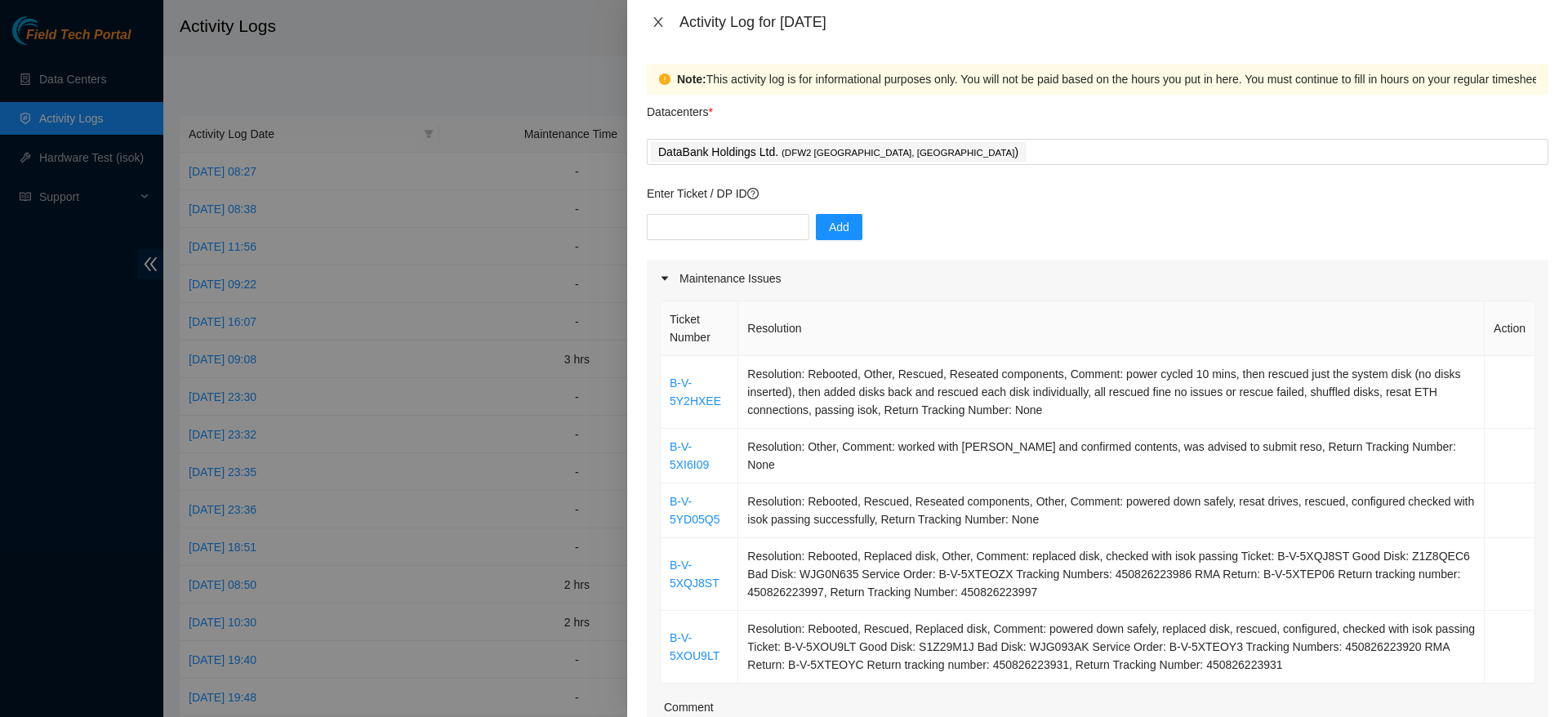
click at [662, 25] on icon "close" at bounding box center [658, 22] width 13 height 13
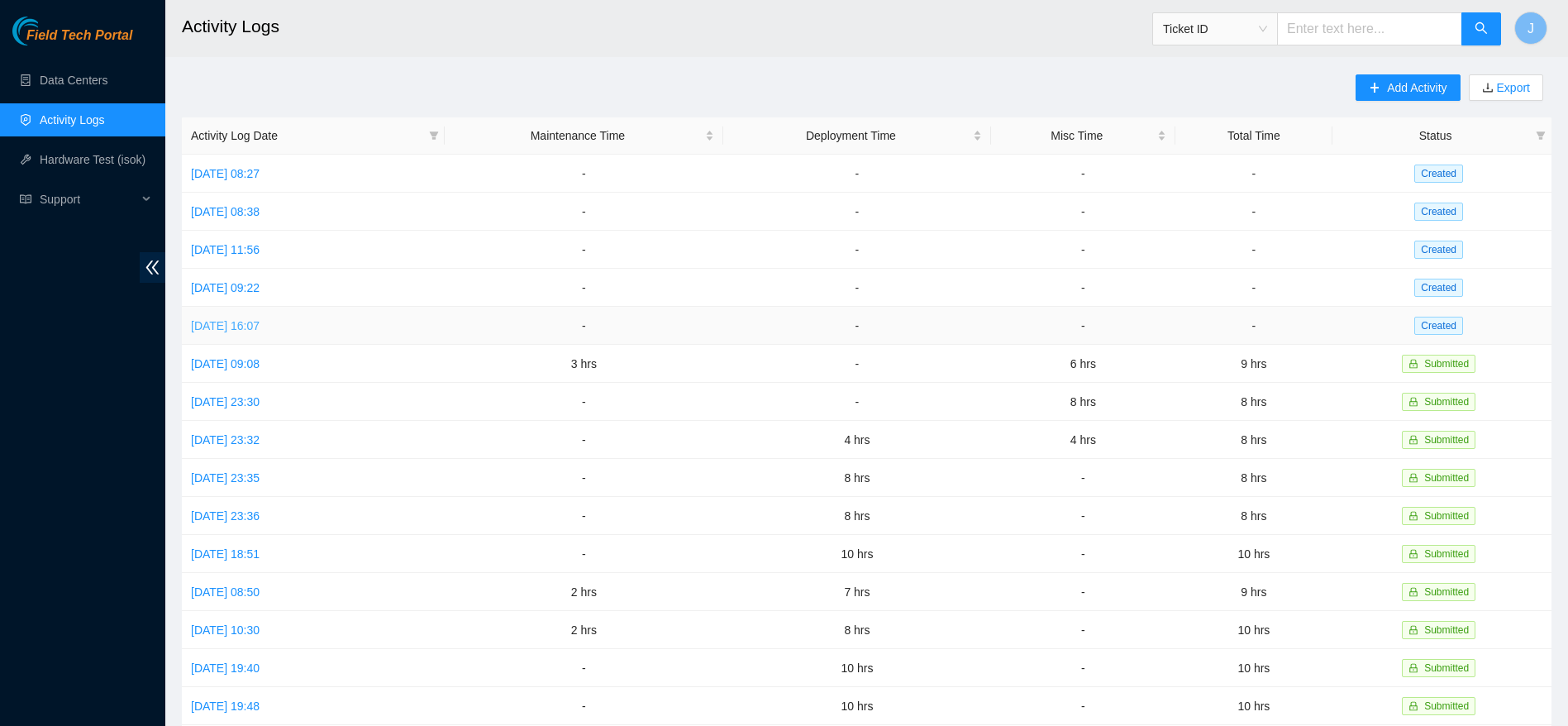
click at [259, 319] on link "[DATE] 16:07" at bounding box center [225, 325] width 69 height 13
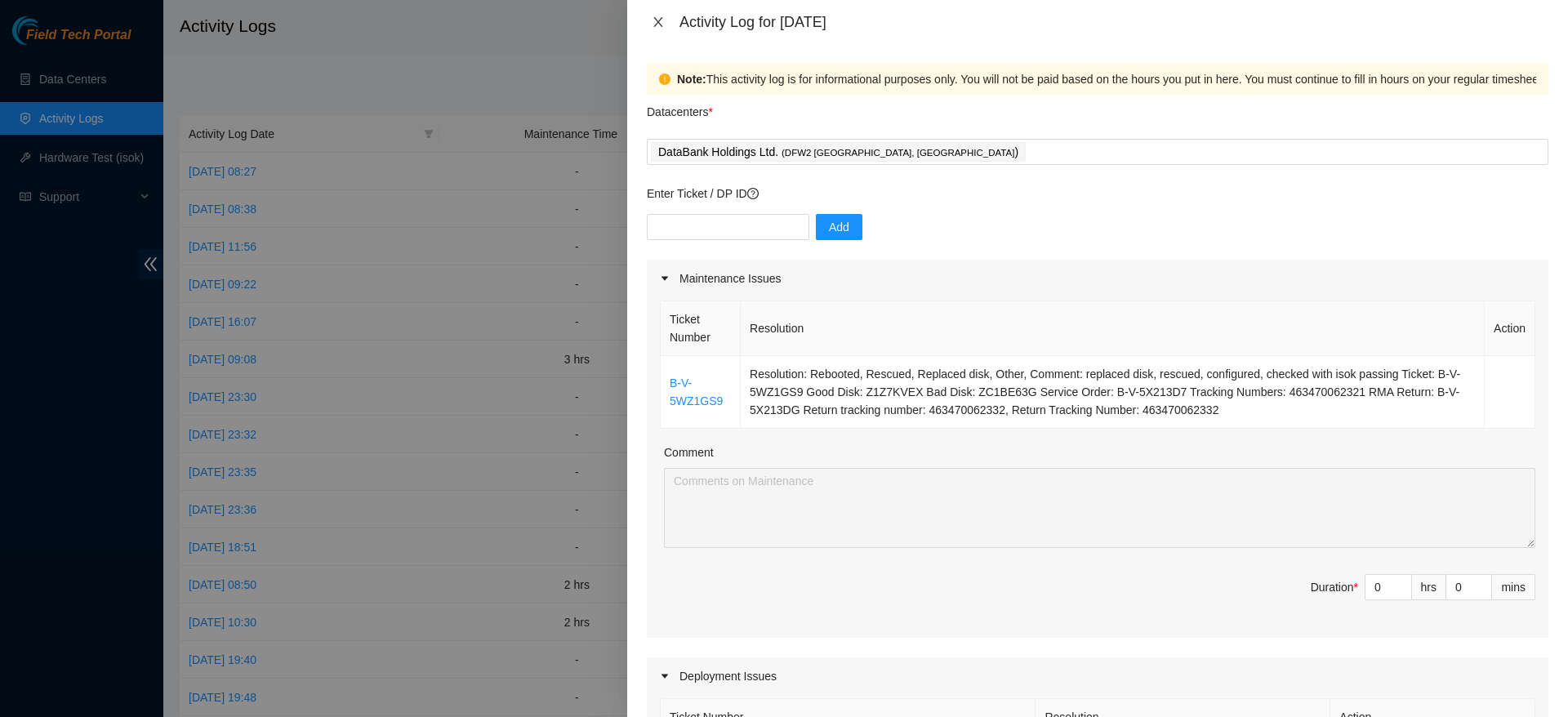
click at [656, 26] on icon "close" at bounding box center [658, 22] width 13 height 13
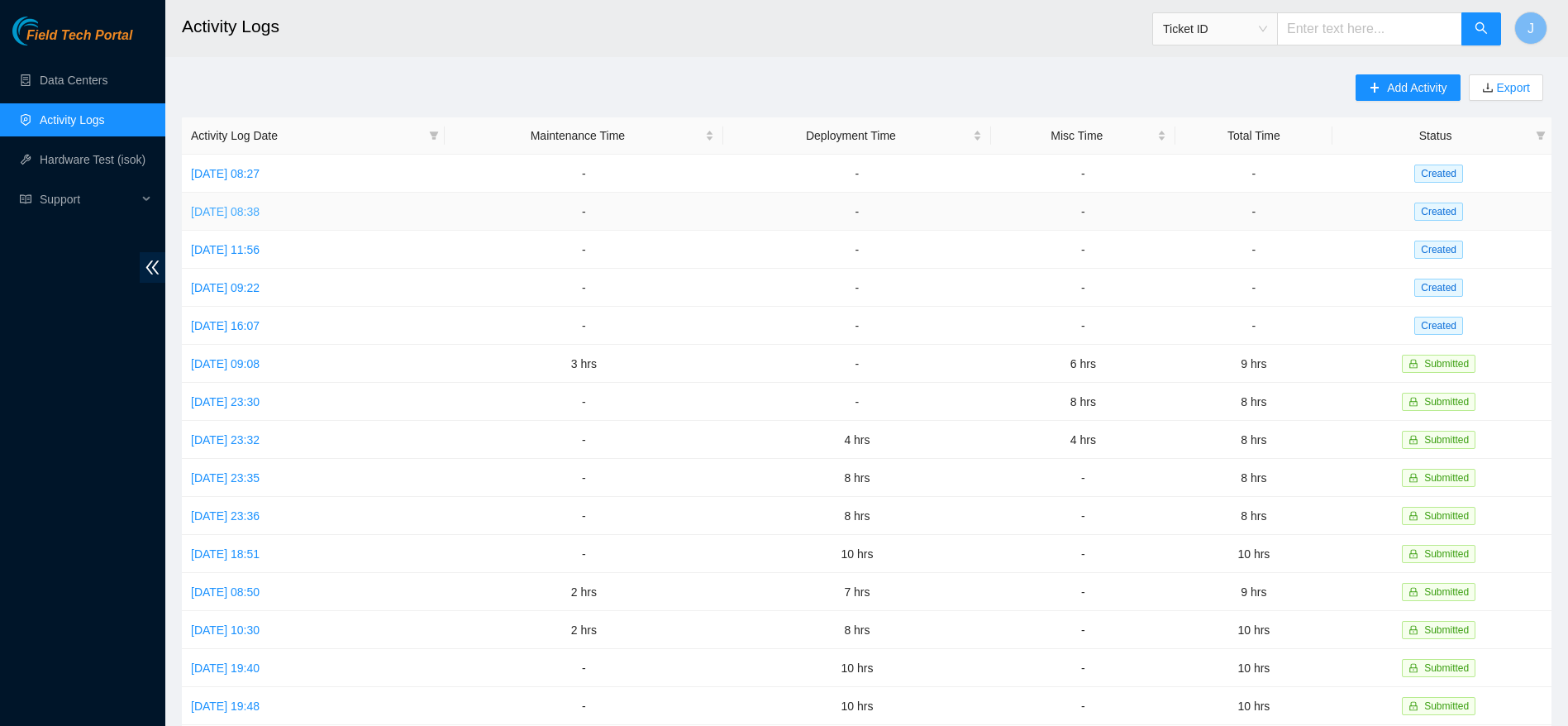
click at [254, 205] on link "[DATE] 08:38" at bounding box center [225, 211] width 69 height 13
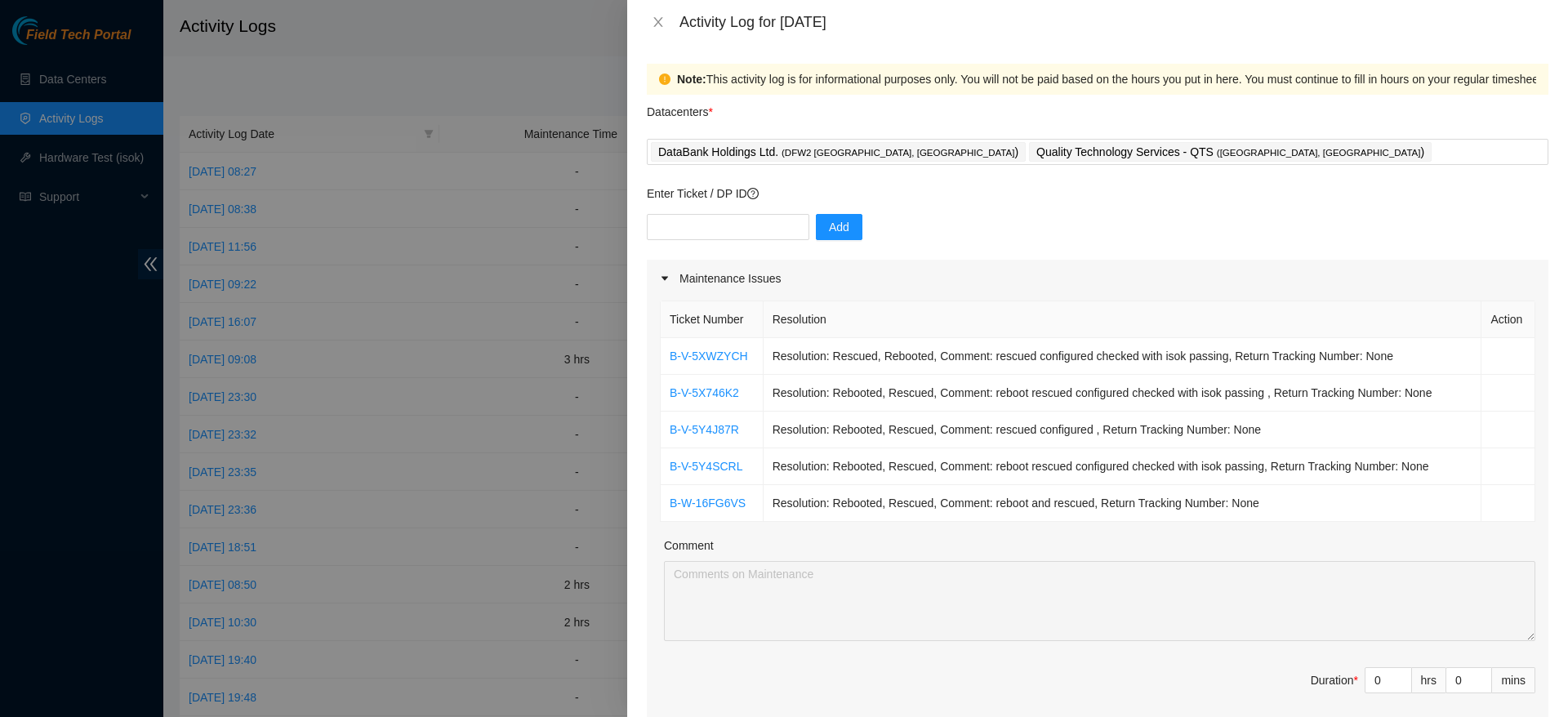
click at [652, 13] on div "Activity Log for [DATE]" at bounding box center [1098, 21] width 901 height 18
click at [655, 19] on icon "close" at bounding box center [658, 22] width 13 height 13
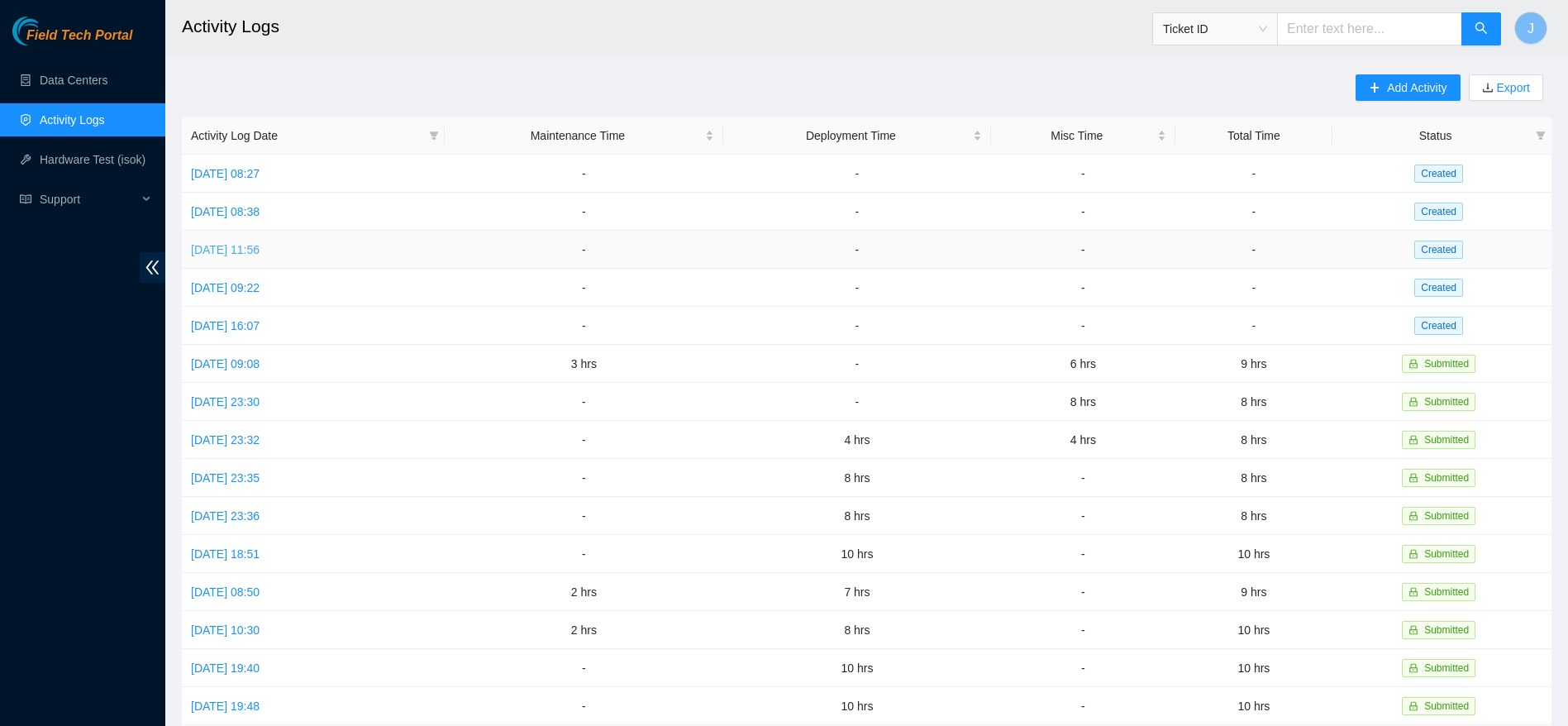
click at [246, 243] on link "[DATE] 11:56" at bounding box center [225, 250] width 69 height 13
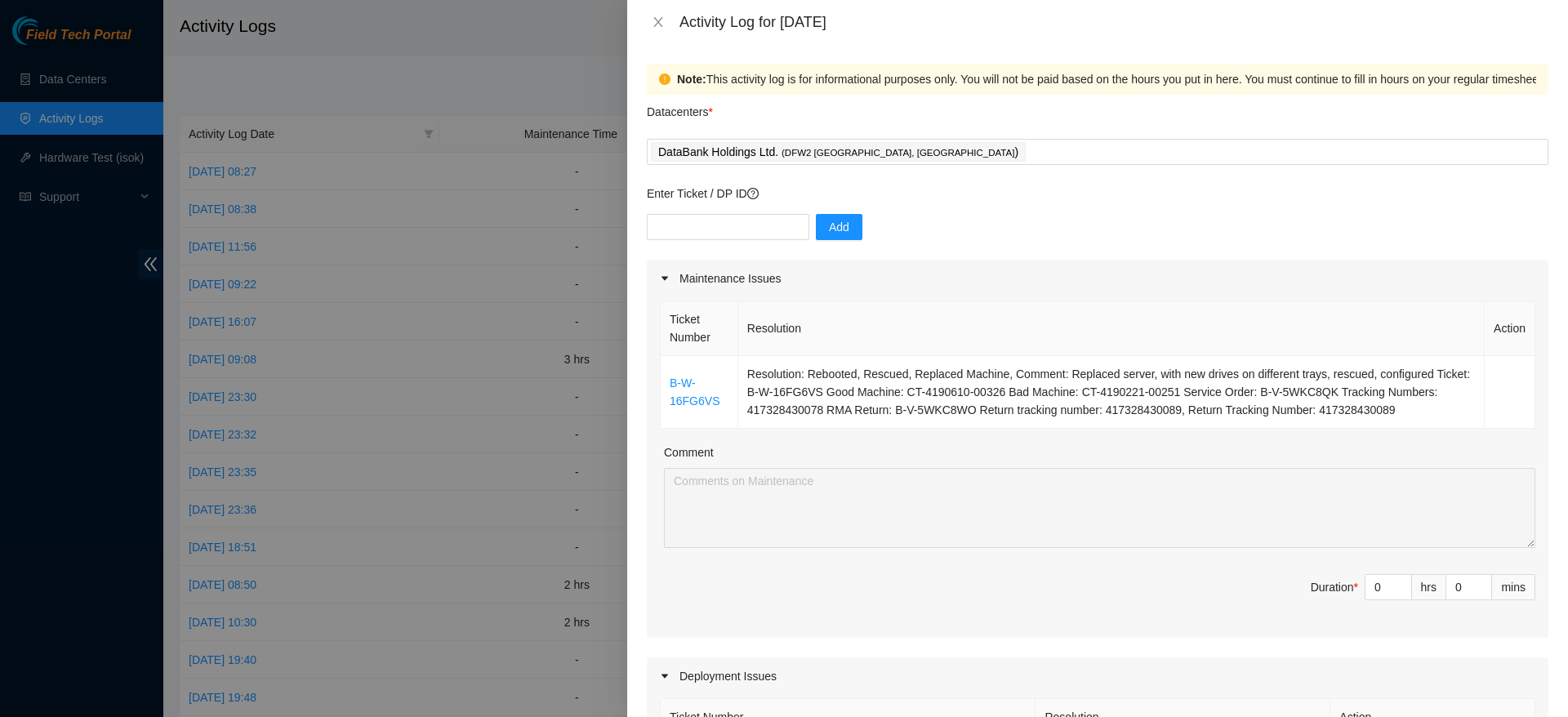
scroll to position [30, 0]
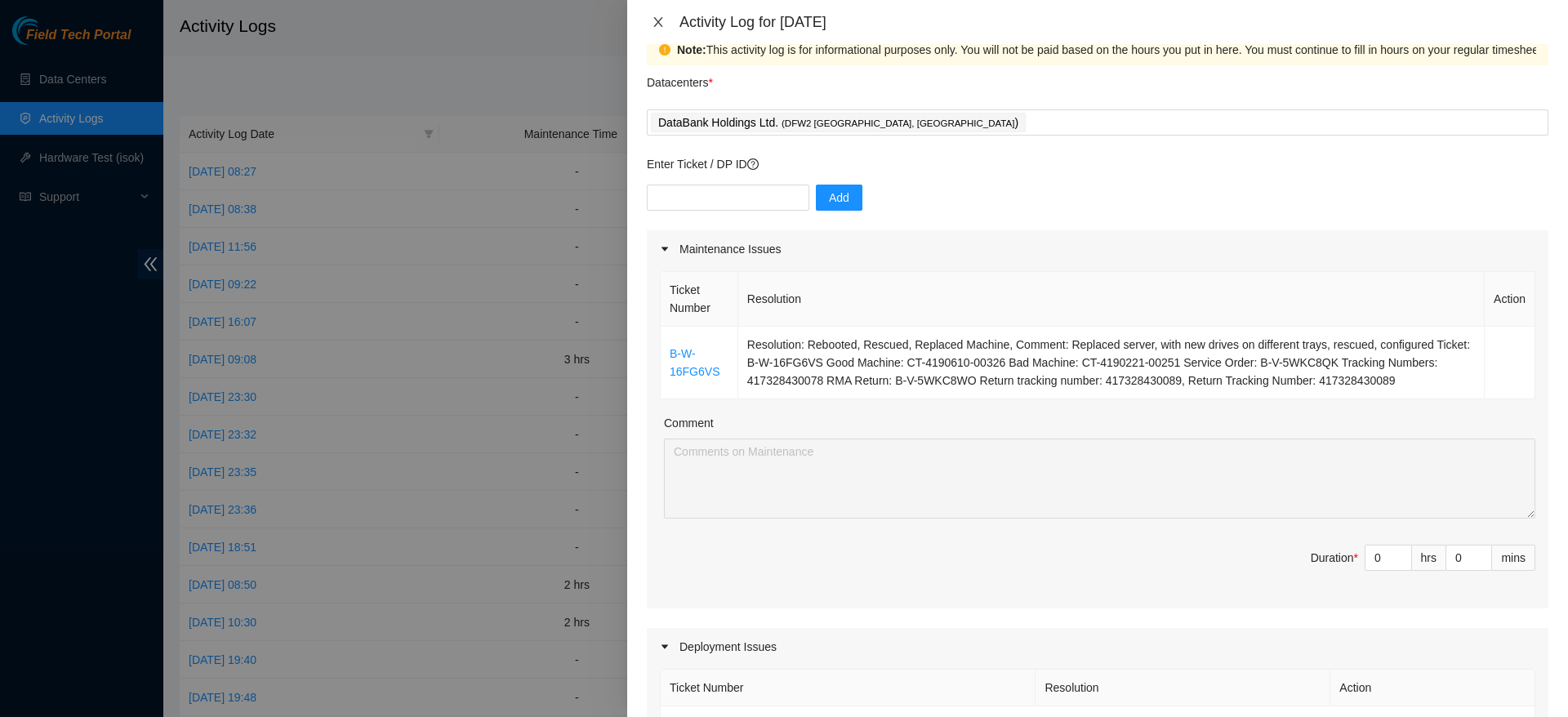
click at [667, 20] on button "Close" at bounding box center [658, 22] width 23 height 16
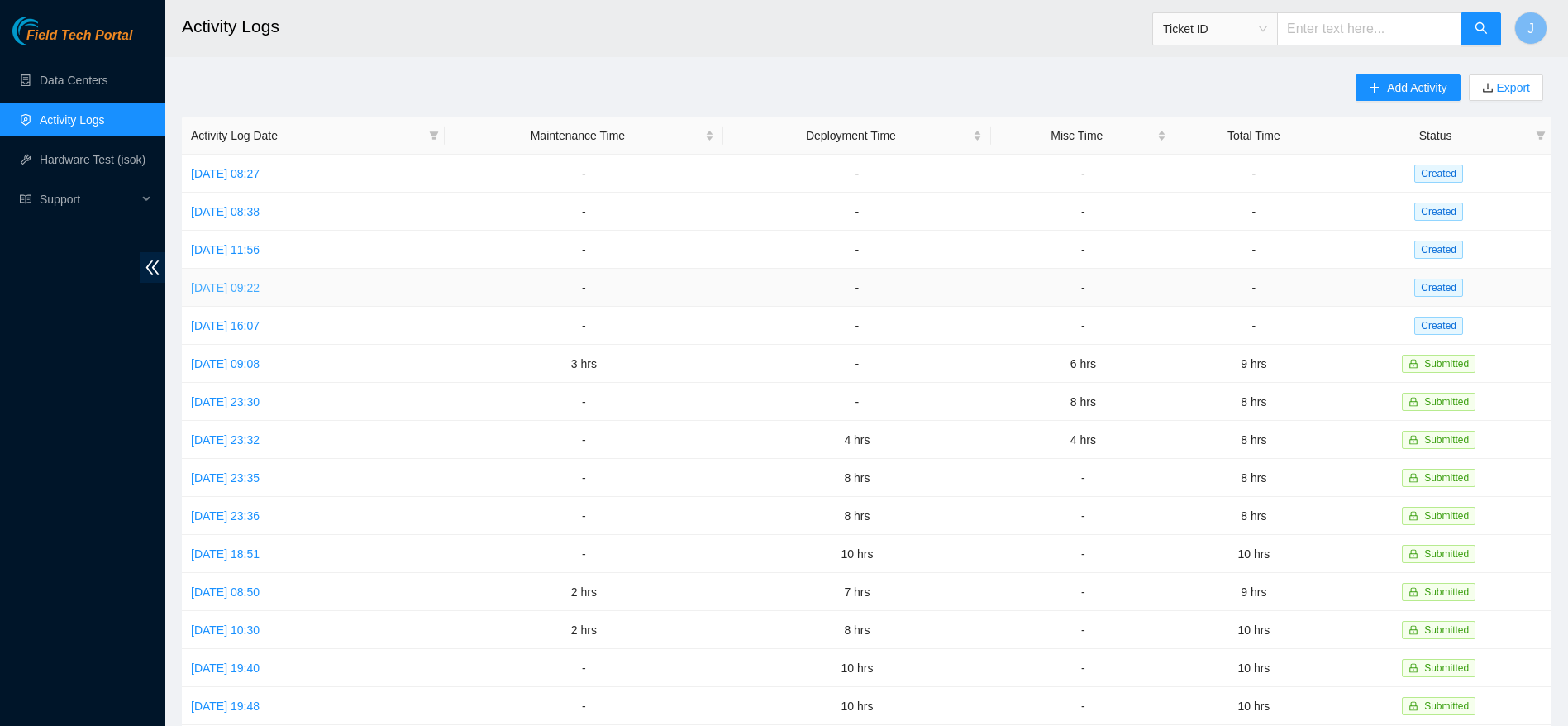
click at [259, 282] on link "[DATE] 09:22" at bounding box center [225, 288] width 69 height 13
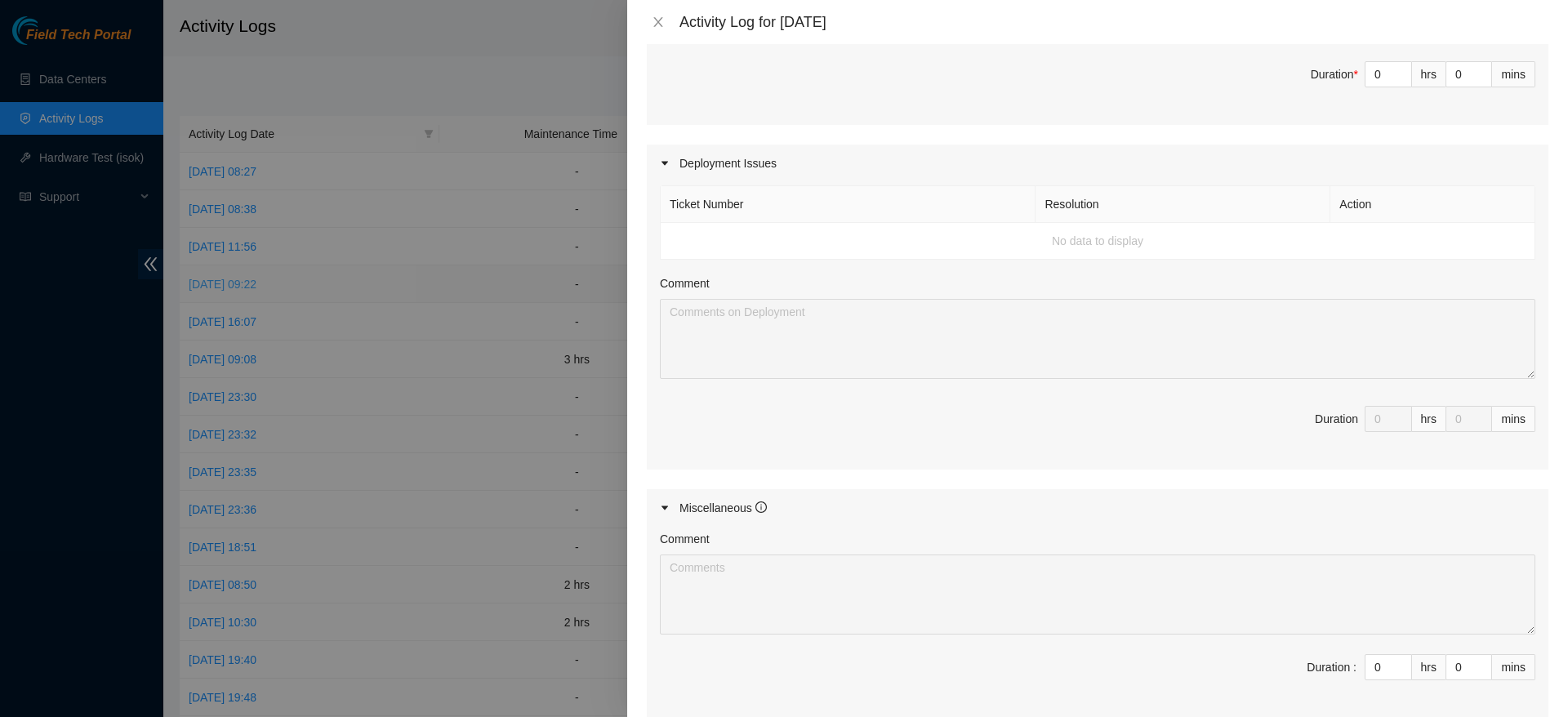
scroll to position [966, 0]
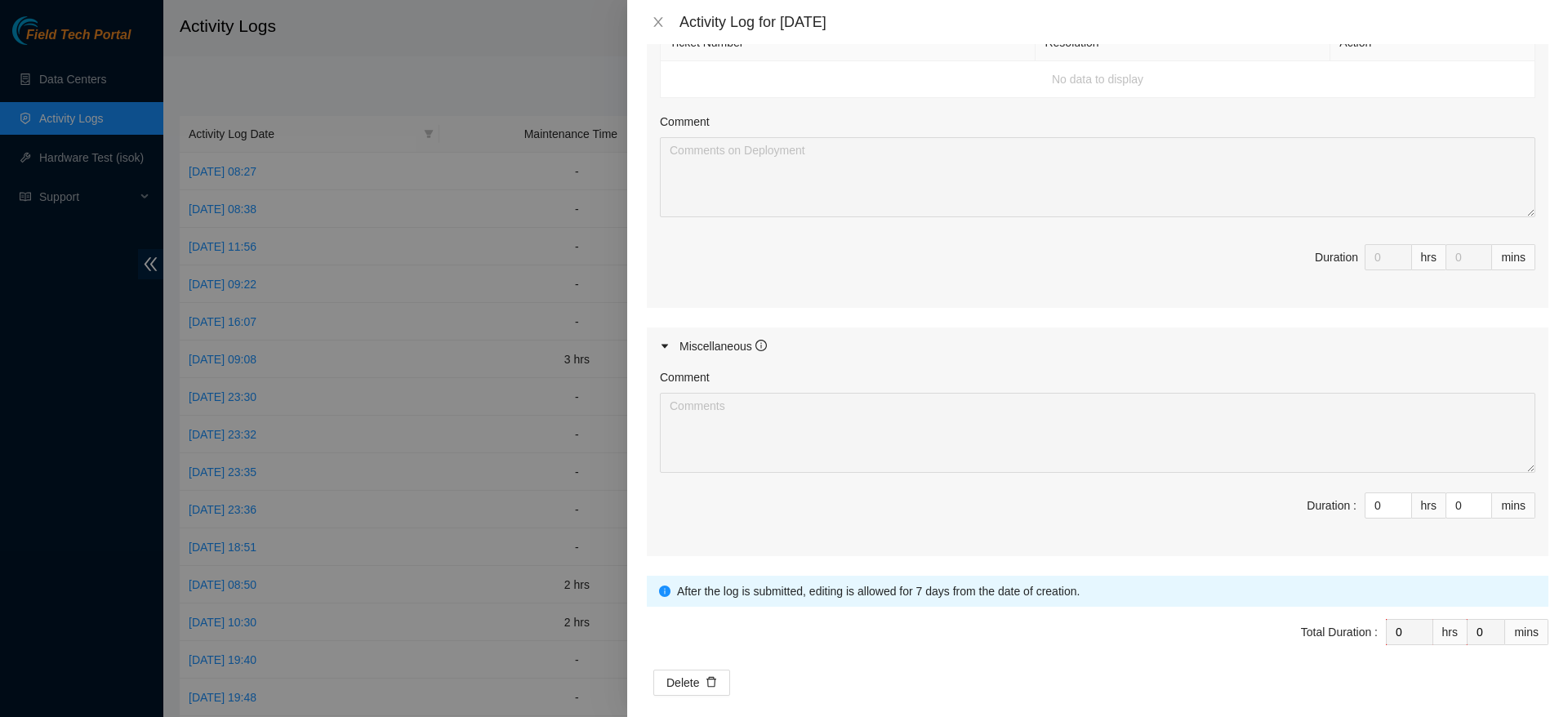
click at [794, 269] on span "Duration 0 hrs 0 mins" at bounding box center [1098, 266] width 875 height 46
click at [660, 22] on icon "close" at bounding box center [658, 22] width 13 height 13
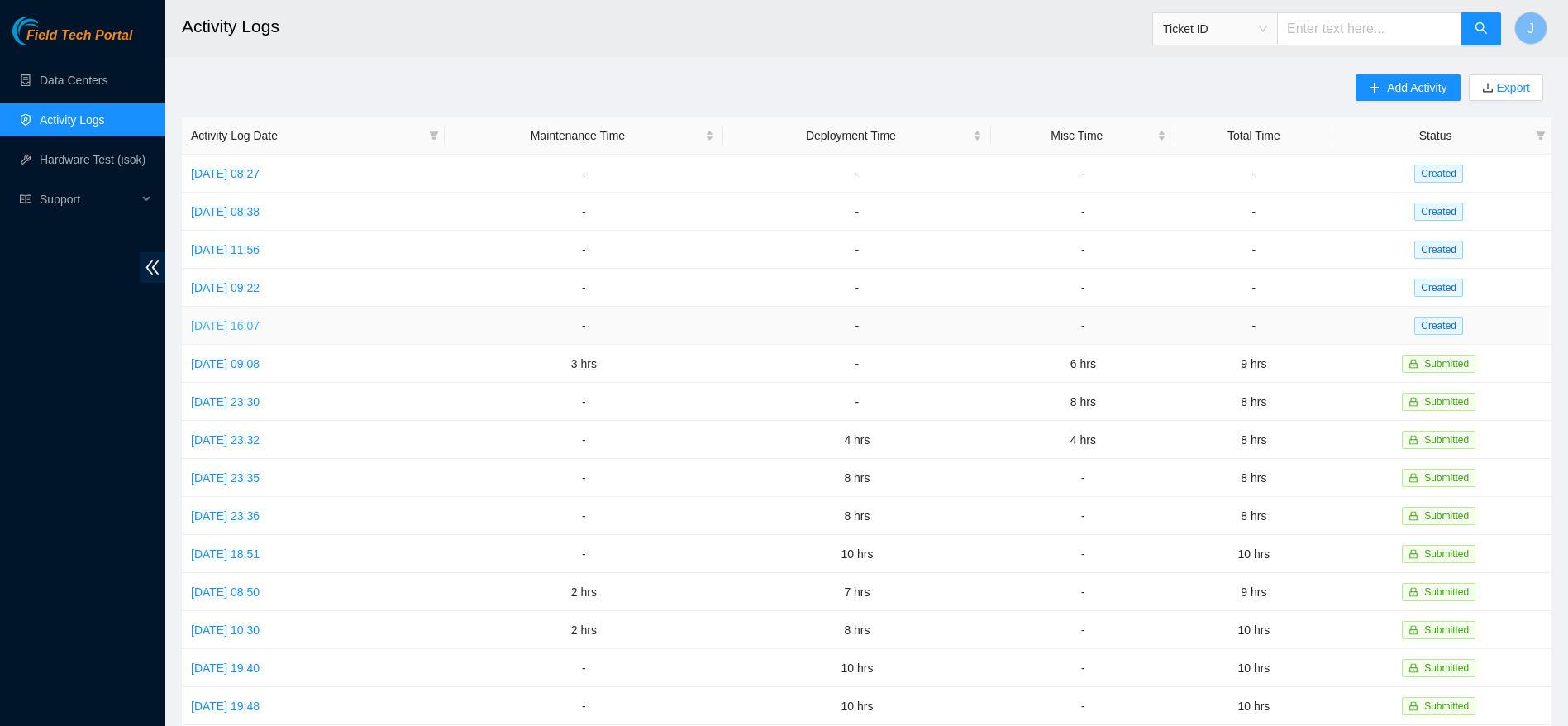
click at [223, 319] on link "[DATE] 16:07" at bounding box center [225, 325] width 69 height 13
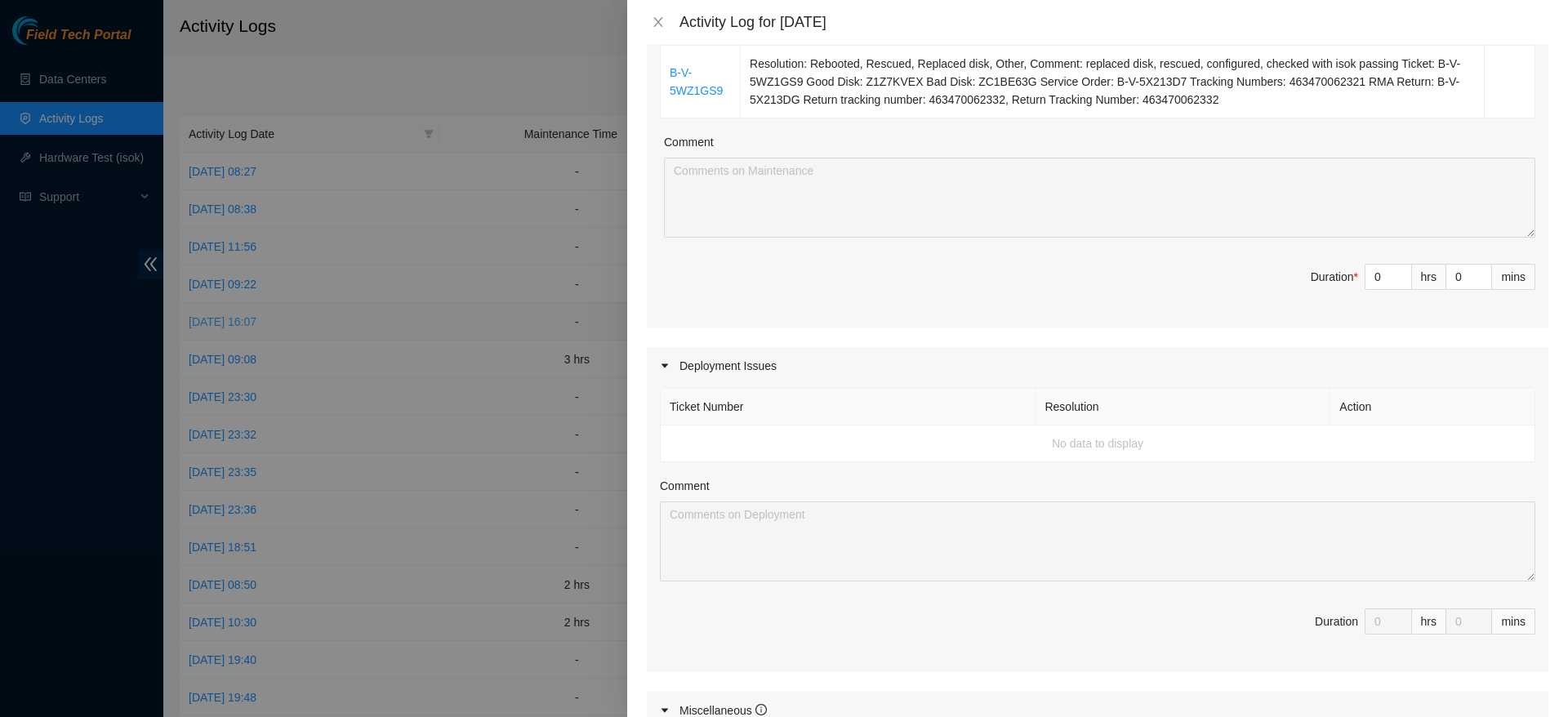
scroll to position [370, 0]
